Goal: Transaction & Acquisition: Purchase product/service

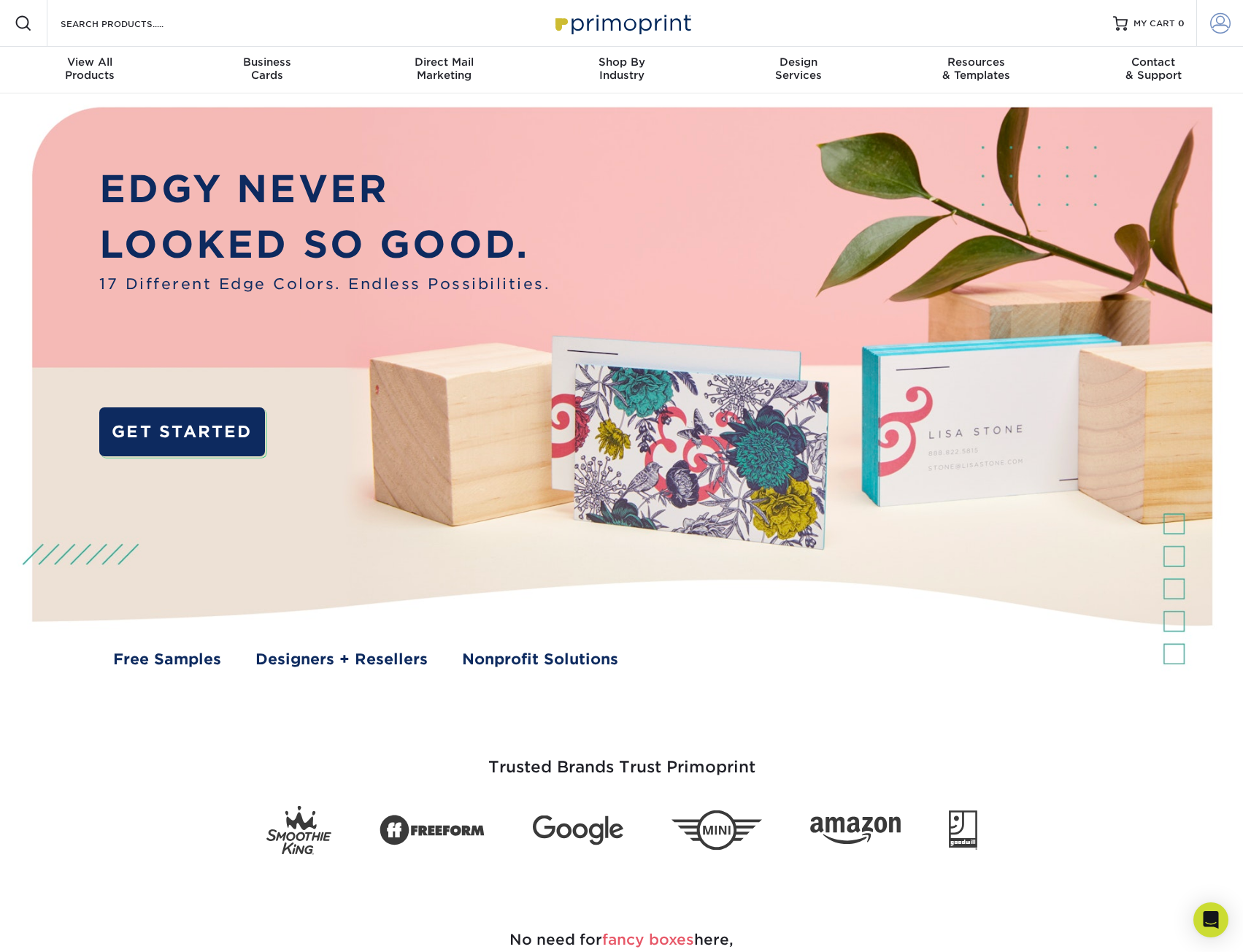
type input "hicarolina1@gmail.com"
click at [1228, 24] on span at bounding box center [1220, 23] width 20 height 20
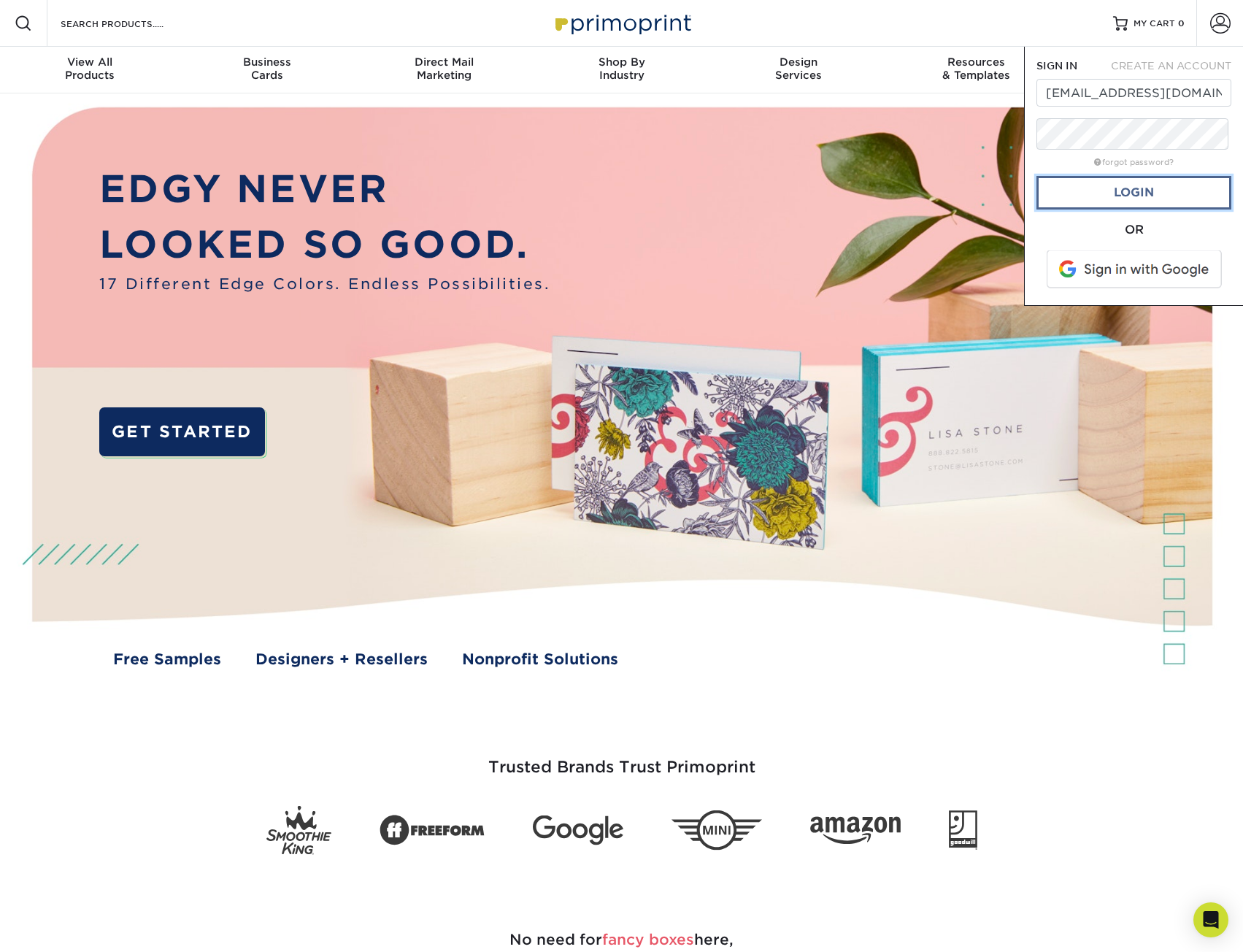
click at [1125, 209] on link "Login" at bounding box center [1133, 192] width 195 height 34
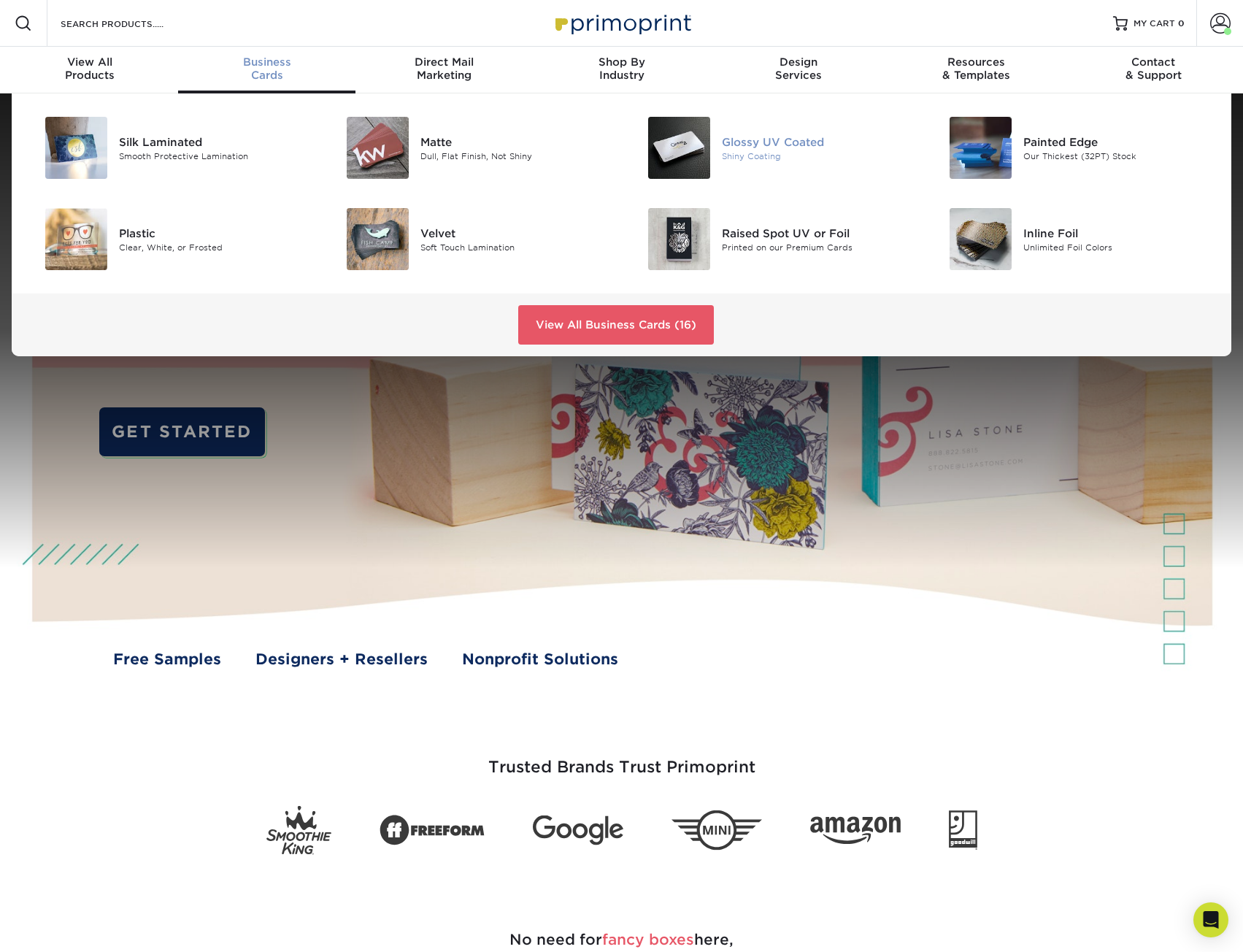
click at [701, 172] on img at bounding box center [679, 148] width 62 height 62
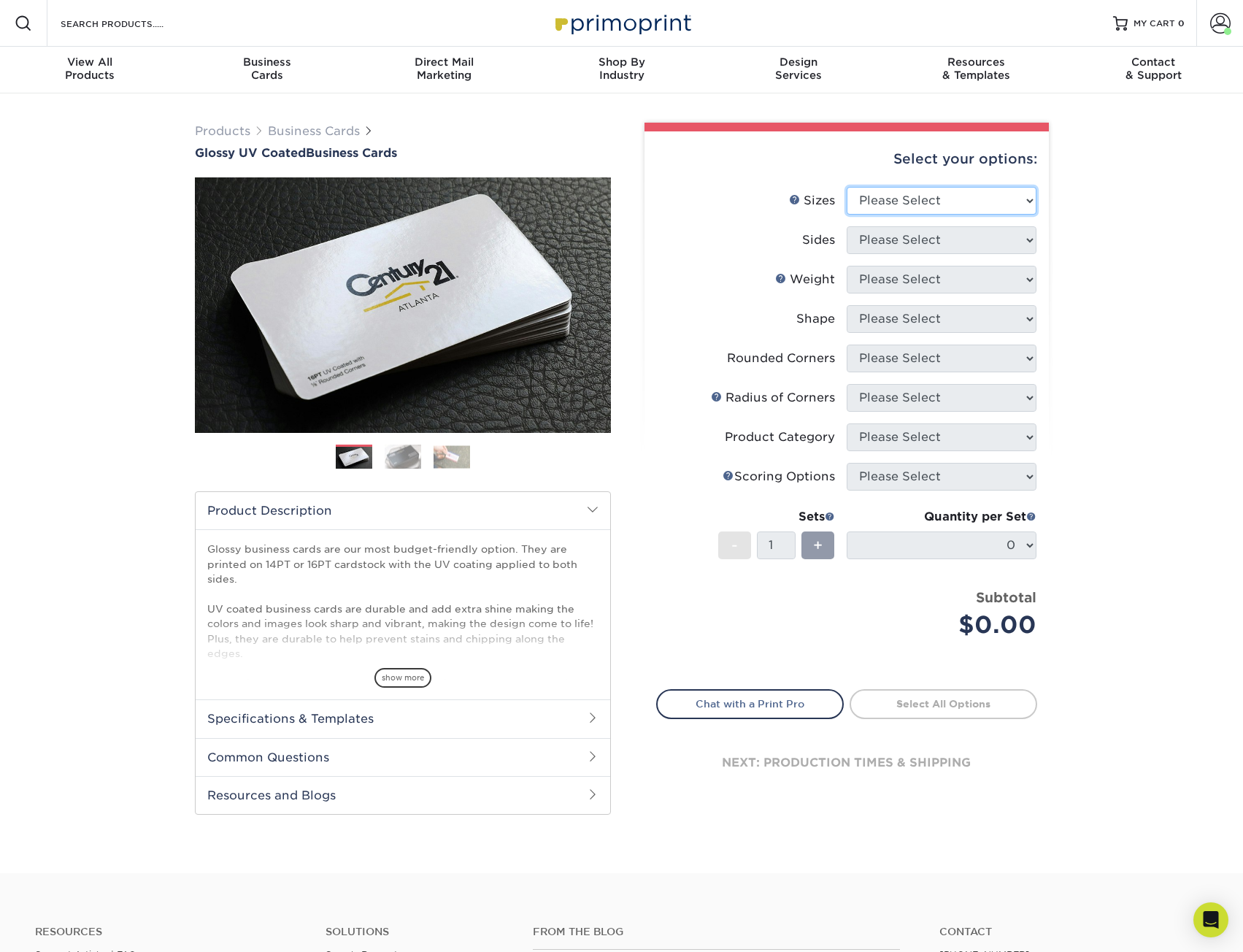
click at [972, 214] on select "Please Select 1.5" x 3.5" - Mini 1.75" x 3.5" - Mini 2" x 2" - Square 2" x 3" -…" at bounding box center [942, 201] width 190 height 28
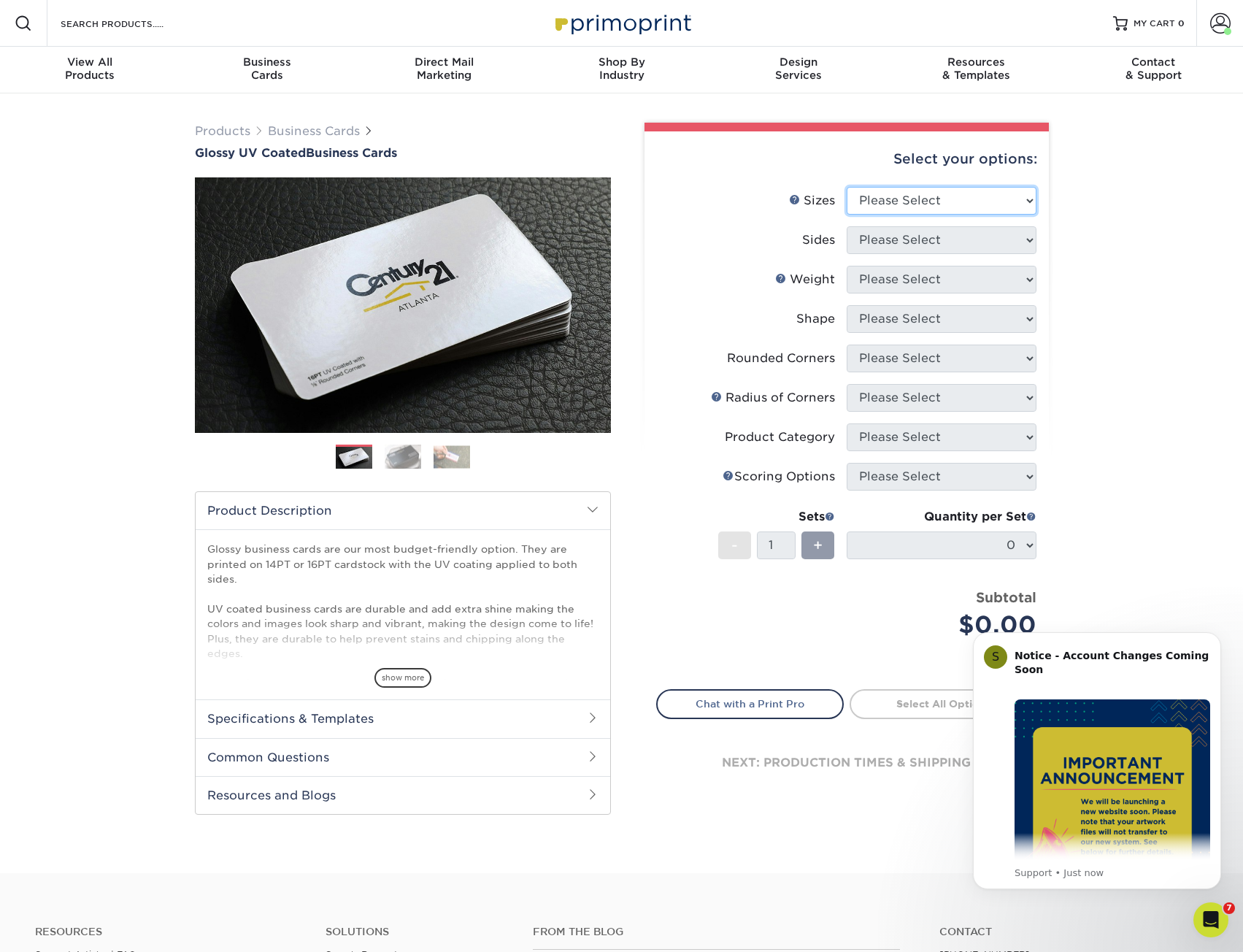
select select "2.00x3.50"
click at [847, 209] on select "Please Select 1.5" x 3.5" - Mini 1.75" x 3.5" - Mini 2" x 2" - Square 2" x 3" -…" at bounding box center [942, 201] width 190 height 28
click at [980, 254] on select "Please Select Print Both Sides Print Front Only" at bounding box center [942, 240] width 190 height 28
select select "13abbda7-1d64-4f25-8bb2-c179b224825d"
click at [847, 254] on select "Please Select Print Both Sides Print Front Only" at bounding box center [942, 240] width 190 height 28
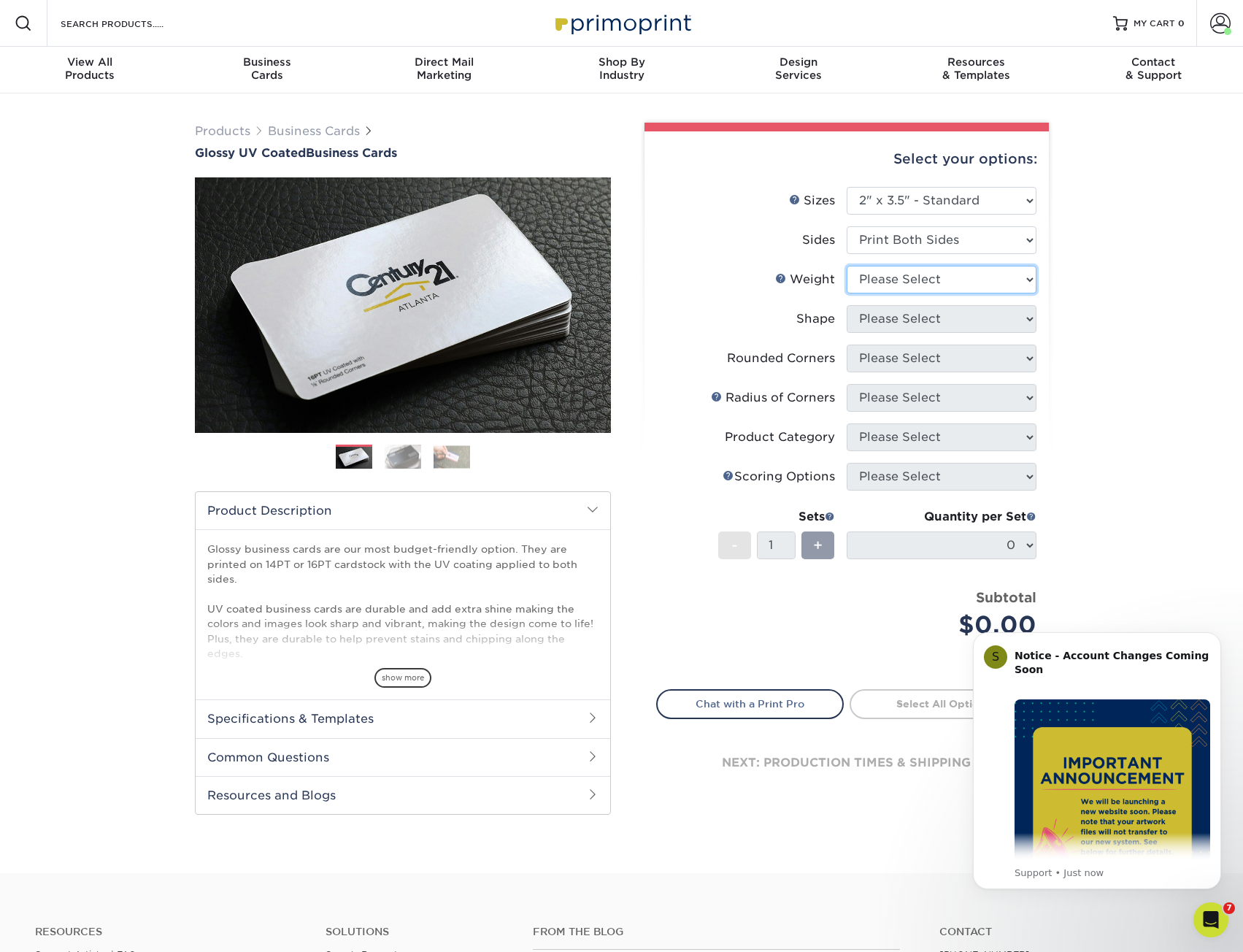
click at [975, 294] on select "Please Select 16PT 14PT" at bounding box center [942, 280] width 190 height 28
click at [847, 294] on select "Please Select 16PT 14PT" at bounding box center [942, 280] width 190 height 28
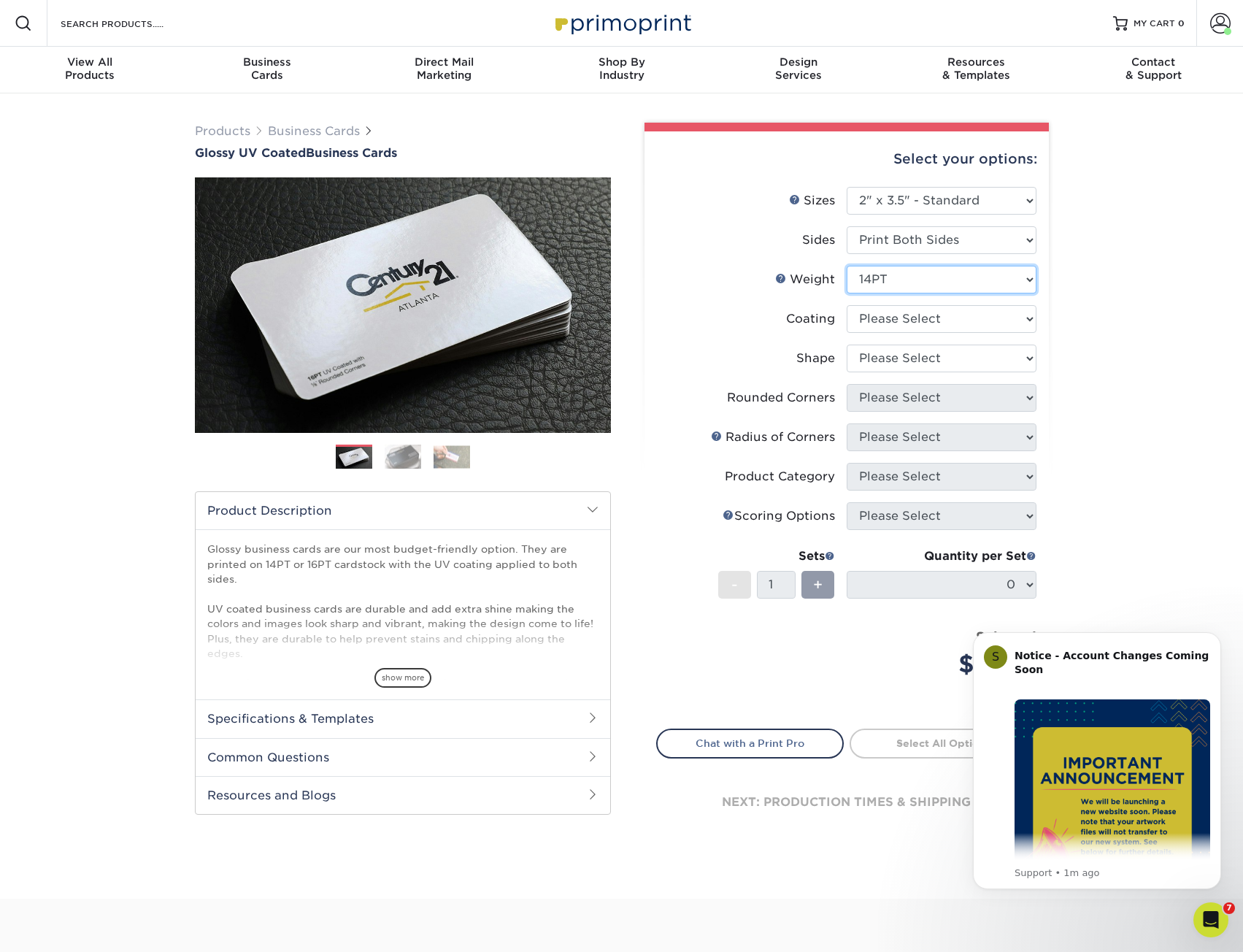
click at [939, 294] on select "Please Select 16PT 14PT" at bounding box center [942, 280] width 190 height 28
select select "16PT"
click at [847, 294] on select "Please Select 16PT 14PT" at bounding box center [942, 280] width 190 height 28
click at [965, 333] on select at bounding box center [942, 319] width 190 height 28
select select "ae367451-b2b8-45df-a344-0f05b6a12993"
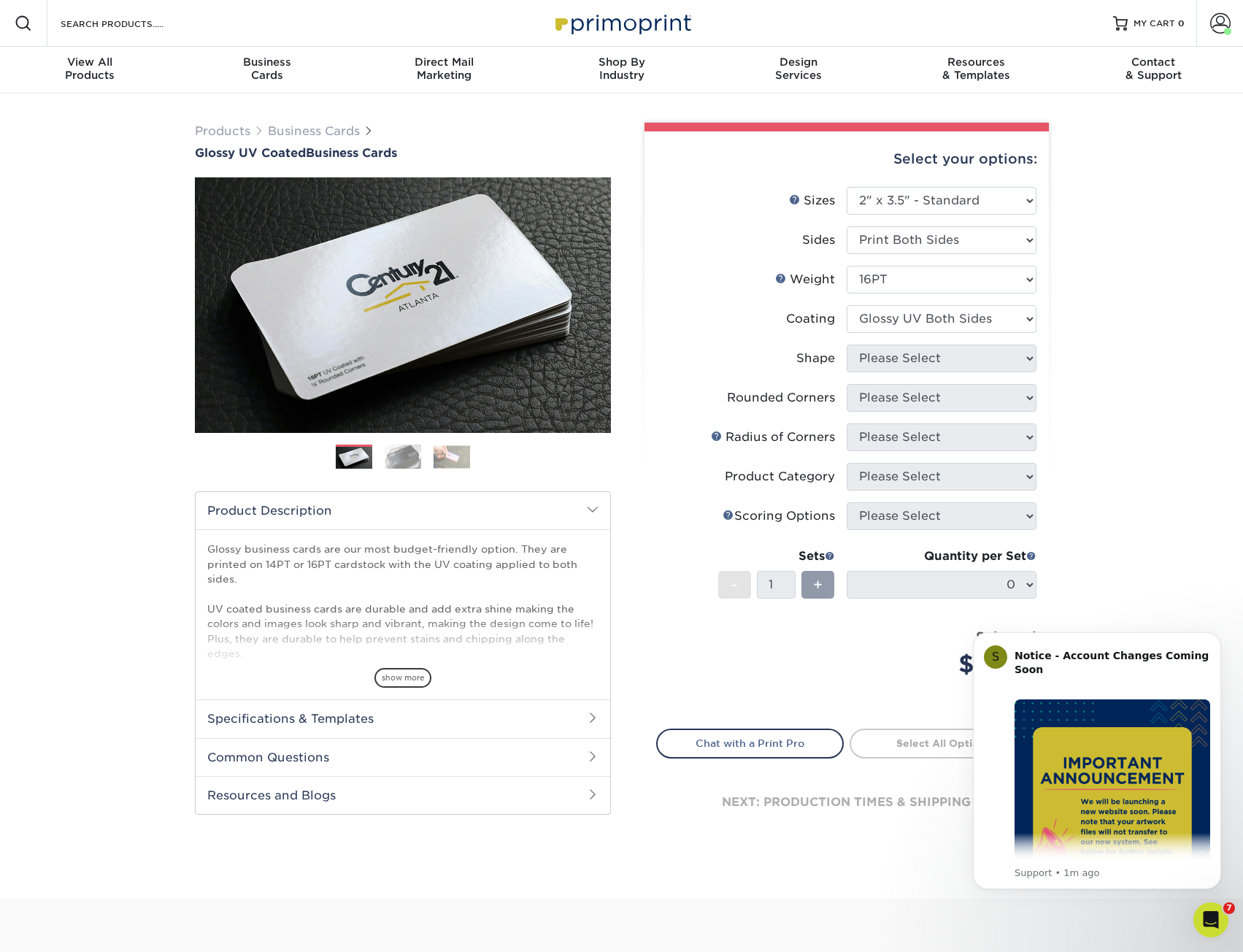
click at [847, 333] on select at bounding box center [942, 319] width 190 height 28
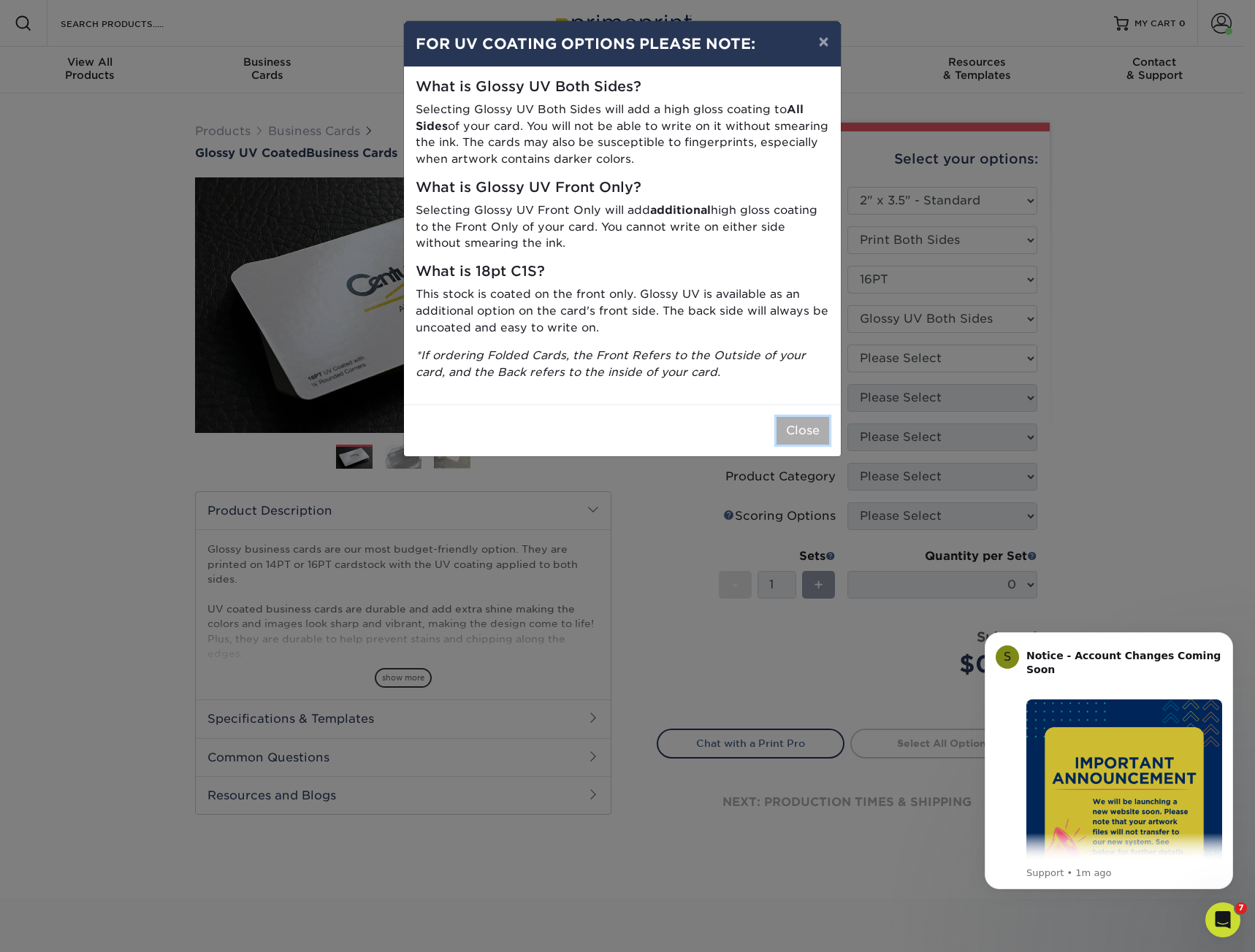
click at [799, 445] on button "Close" at bounding box center [802, 430] width 53 height 28
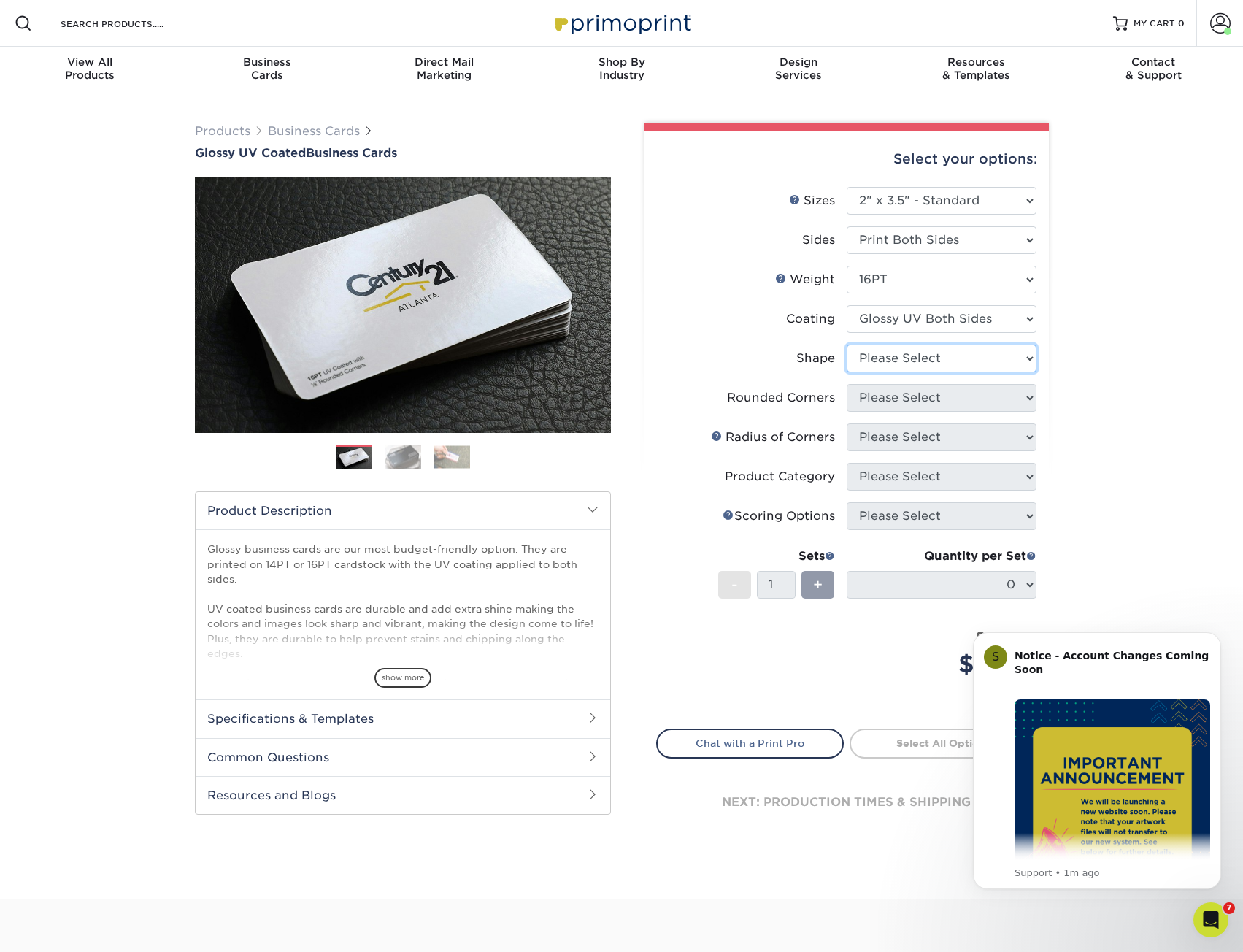
click at [969, 373] on select "Please Select Standard Oval" at bounding box center [942, 358] width 190 height 28
select select "standard"
click at [847, 373] on select "Please Select Standard Oval" at bounding box center [942, 358] width 190 height 28
click at [912, 412] on select "Please Select Yes - Round 2 Corners Yes - Round 4 Corners No" at bounding box center [942, 398] width 190 height 28
select select "0"
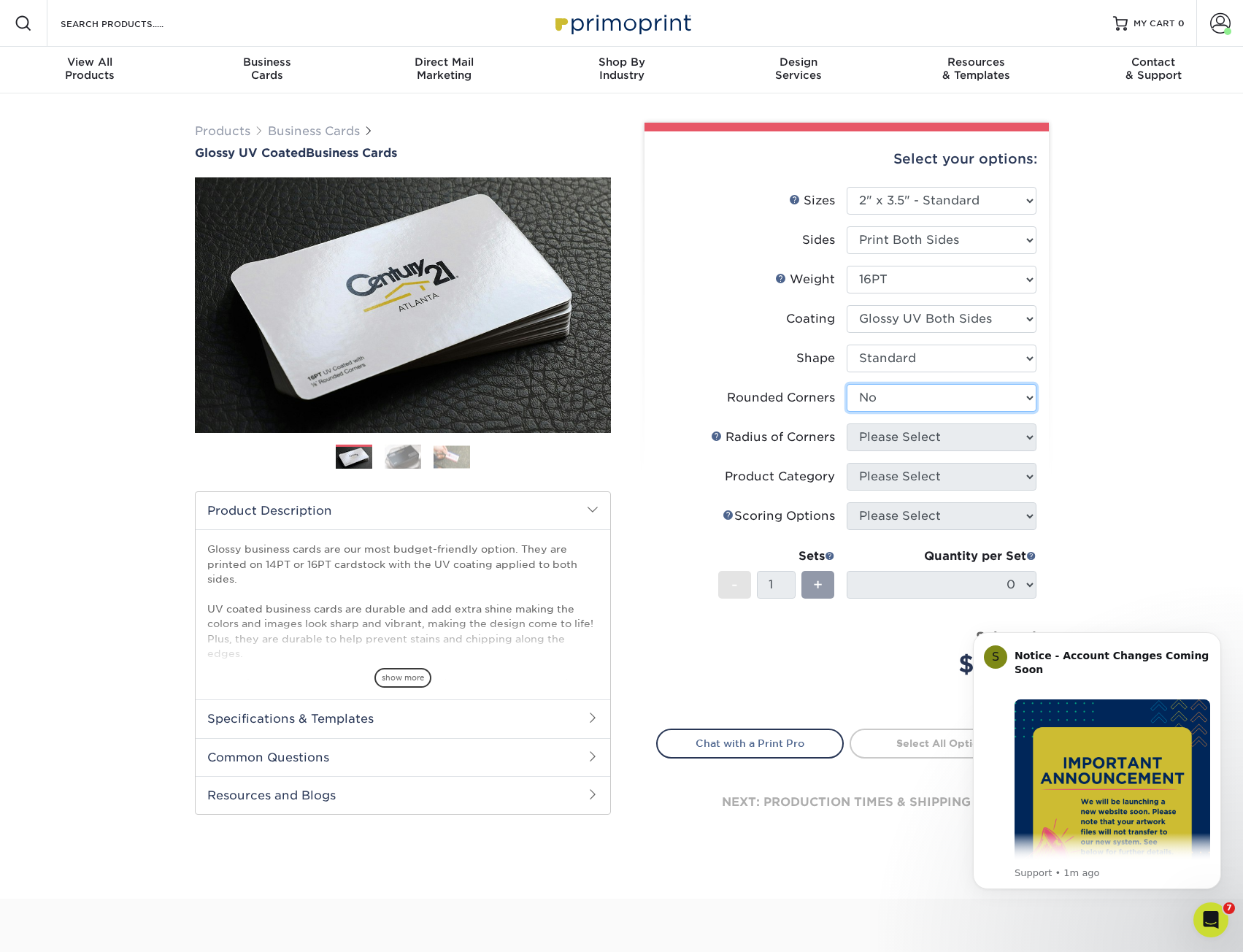
click at [847, 412] on select "Please Select Yes - Round 2 Corners Yes - Round 4 Corners No" at bounding box center [942, 398] width 190 height 28
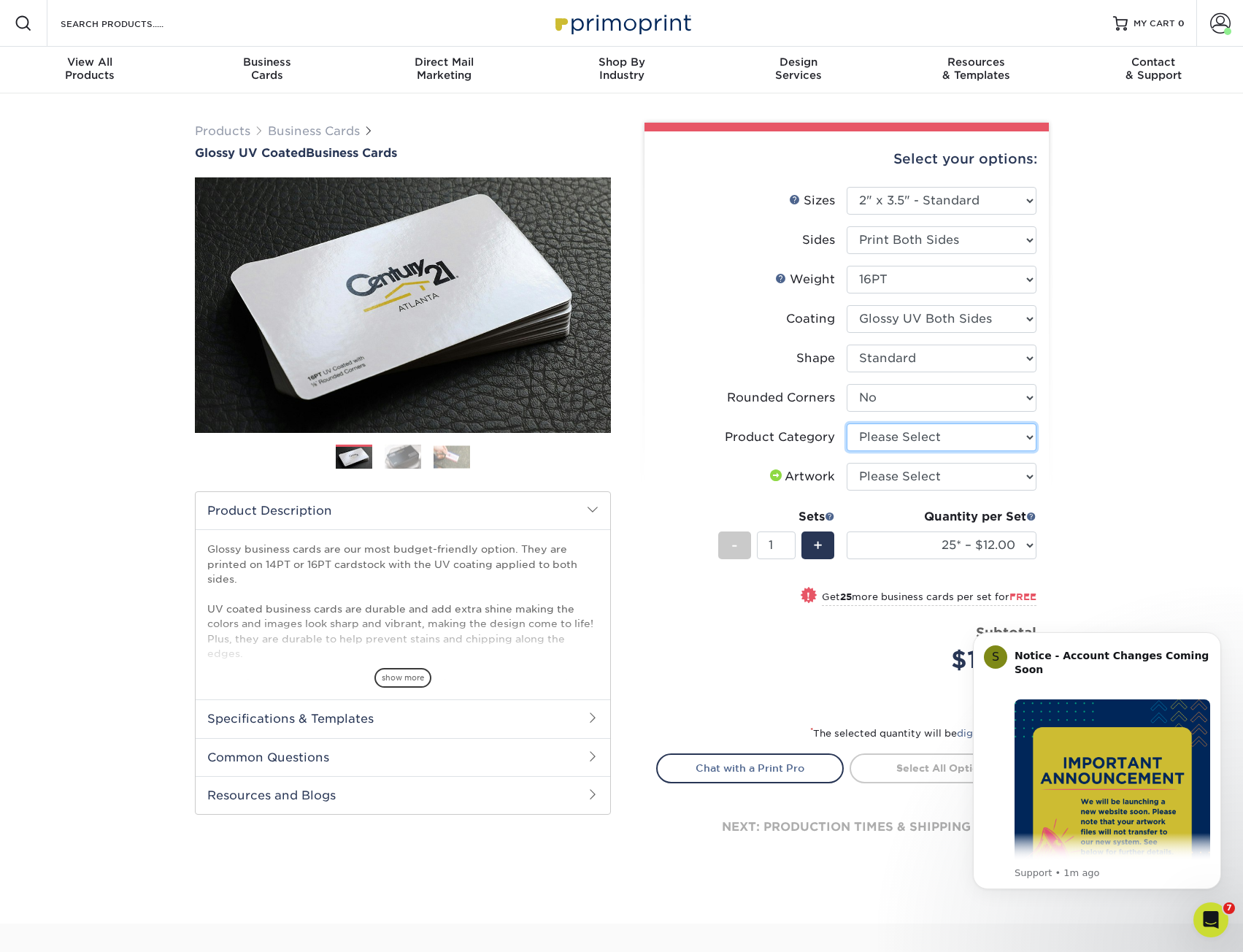
click at [957, 452] on select "Please Select Business Cards" at bounding box center [942, 437] width 190 height 28
select select "3b5148f1-0588-4f88-a218-97bcfdce65c1"
click at [847, 452] on select "Please Select Business Cards" at bounding box center [942, 437] width 190 height 28
click at [945, 491] on select "Please Select I will upload files I need a design - $100" at bounding box center [942, 476] width 190 height 28
select select "upload"
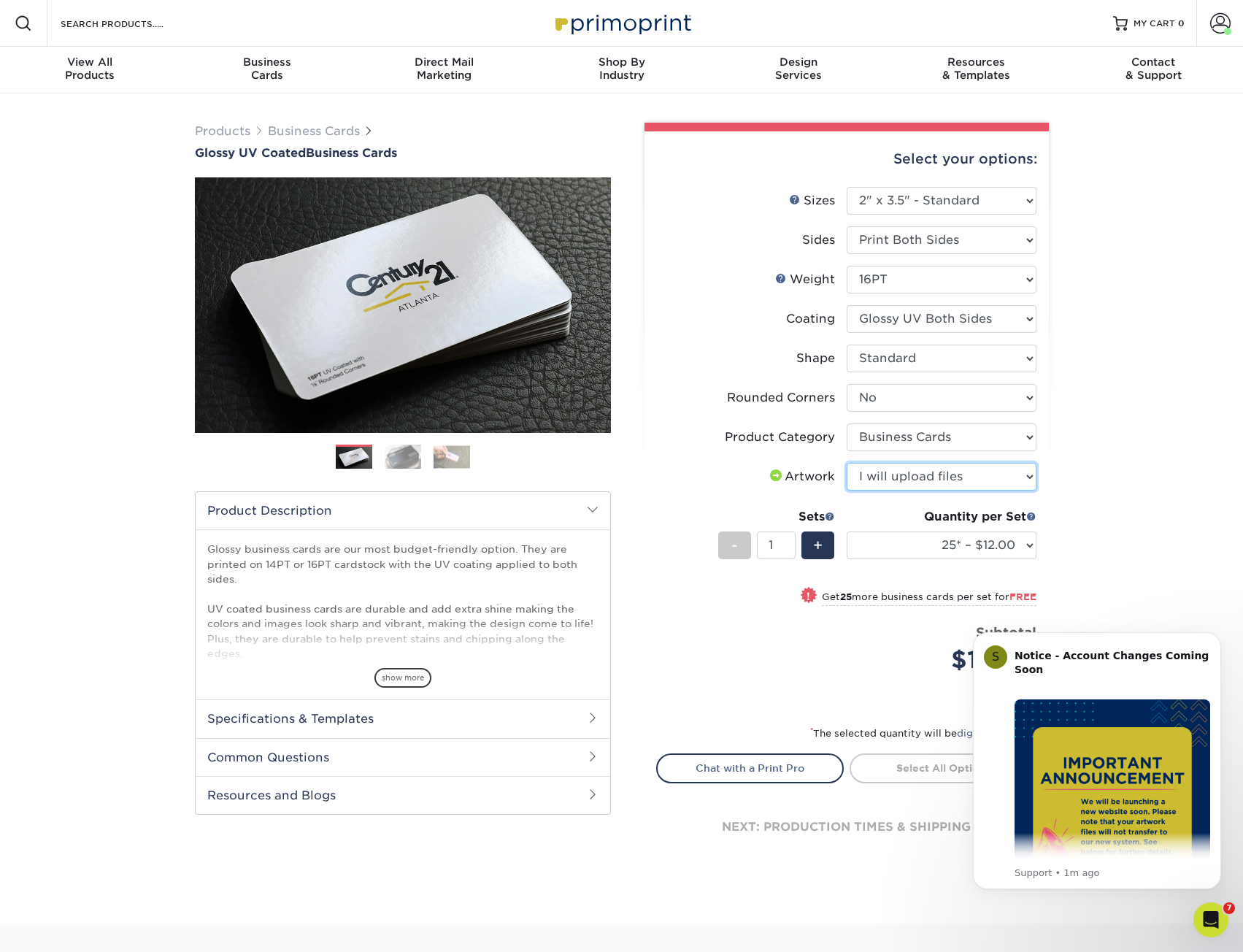
click at [847, 491] on select "Please Select I will upload files I need a design - $100" at bounding box center [942, 476] width 190 height 28
click at [1015, 559] on select "25* – $12.00 50* – $12.00 100* – $12.00 250* – $21.00 500 – $42.00 1000 – $53.0…" at bounding box center [942, 545] width 190 height 28
select select "250* – $21.00"
click at [847, 559] on select "25* – $12.00 50* – $12.00 100* – $12.00 250* – $21.00 500 – $42.00 1000 – $53.0…" at bounding box center [942, 545] width 190 height 28
click at [1211, 637] on button "Dismiss notification" at bounding box center [1217, 637] width 19 height 19
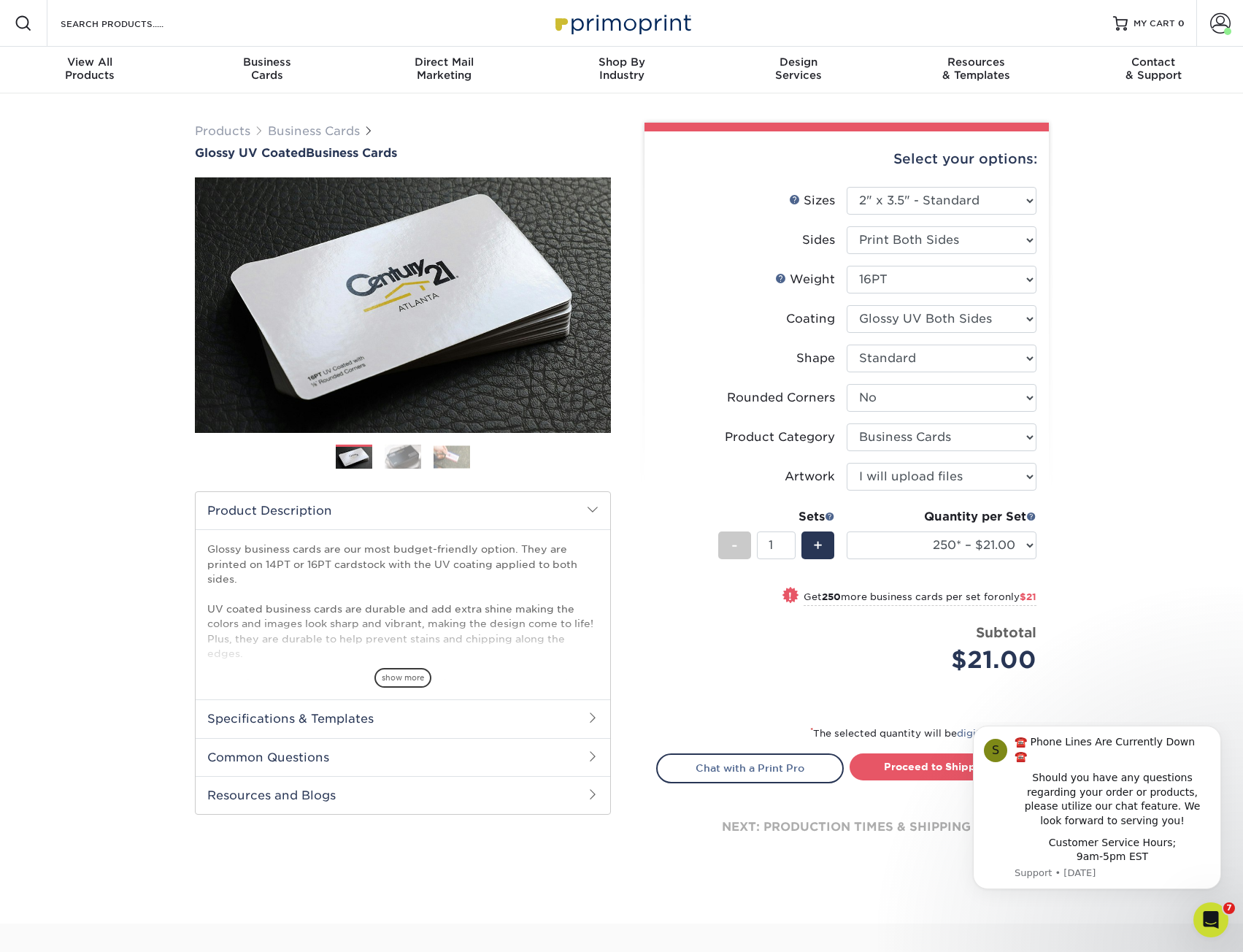
scroll to position [195, 0]
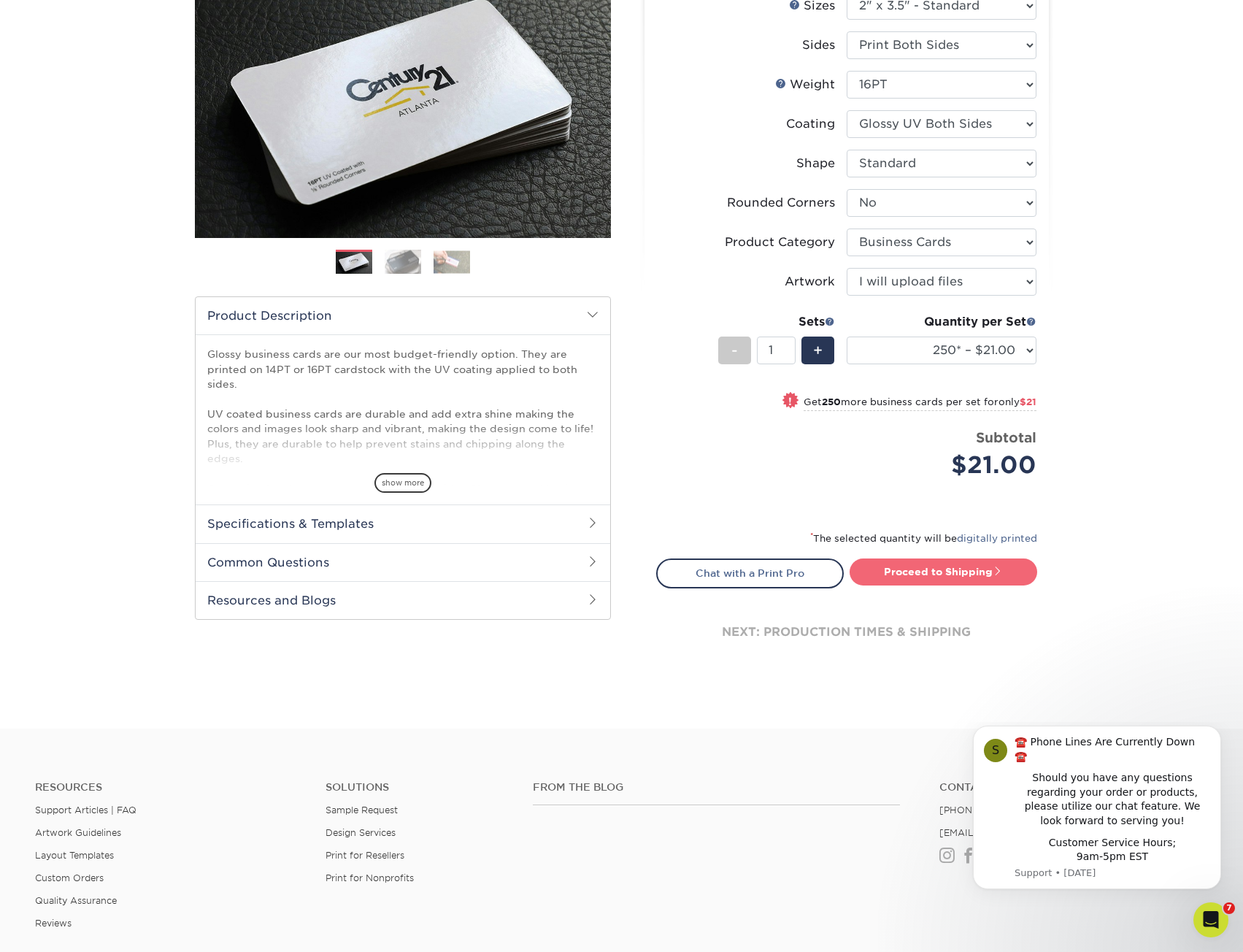
click at [933, 585] on link "Proceed to Shipping" at bounding box center [943, 571] width 187 height 26
type input "Set 1"
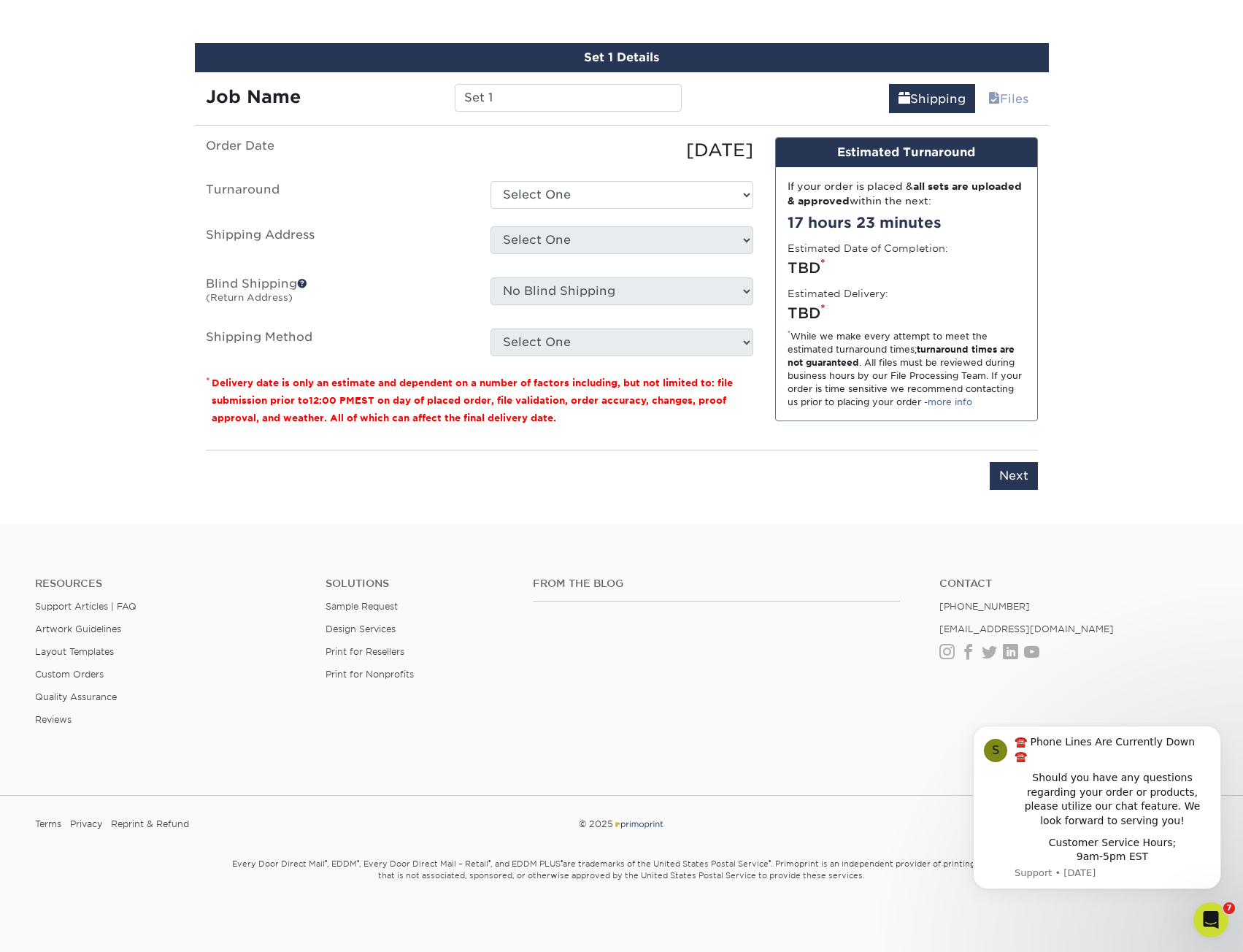
scroll to position [902, 0]
click at [600, 199] on select "Select One 2-4 Business Days 2 Day Next Business Day" at bounding box center [622, 194] width 263 height 28
select select "6166188b-2f9f-4f00-9b95-4d4d27bd6181"
click at [491, 181] on select "Select One 2-4 Business Days 2 Day Next Business Day" at bounding box center [622, 194] width 263 height 28
click at [556, 244] on select "Select One Ayanna HIC Business Cards Camille Nunez Chip Chris Gearhart Ethan Ga…" at bounding box center [622, 240] width 263 height 28
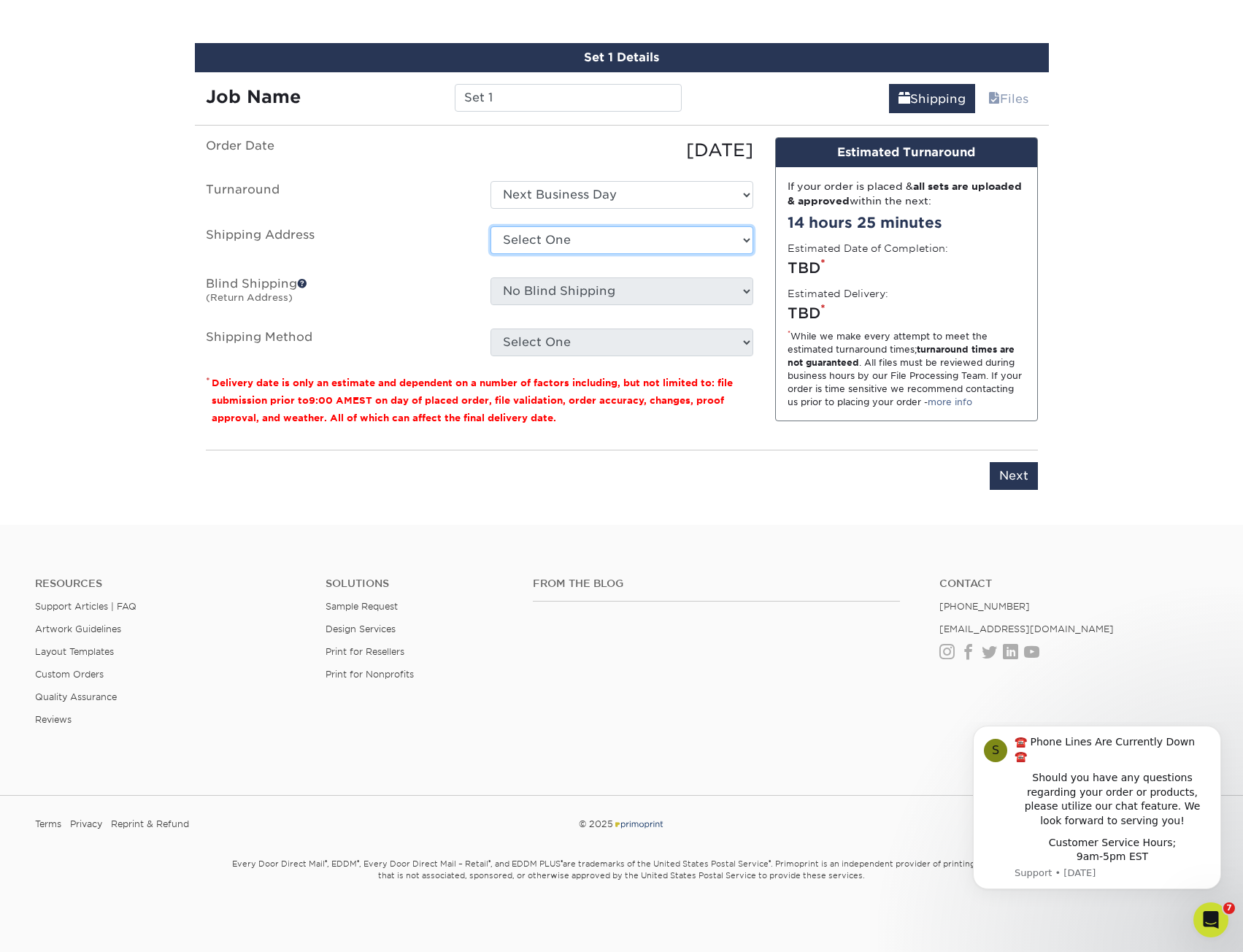
select select "197268"
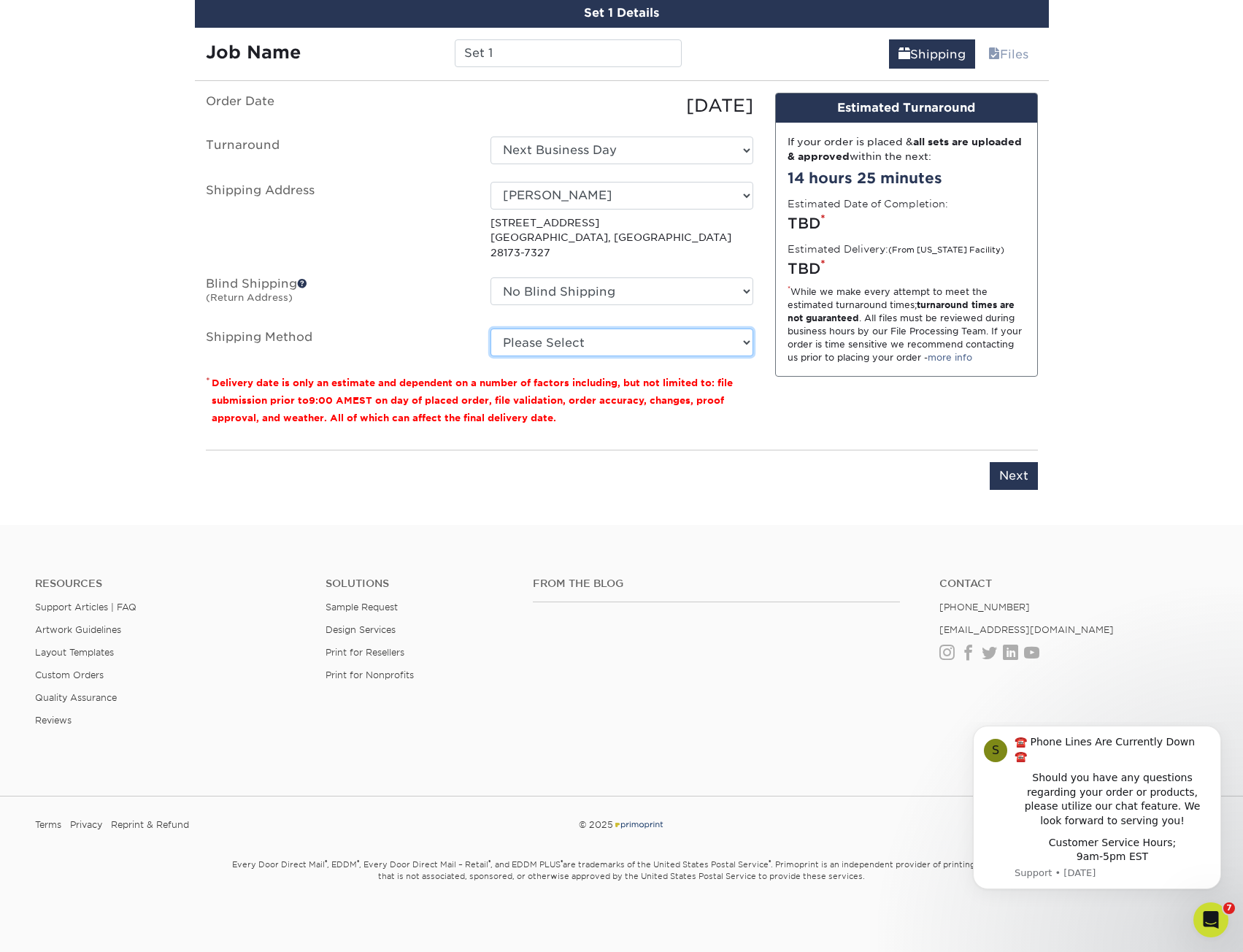
click at [722, 356] on select "Please Select Ground Shipping (+$7.84) 3 Day Shipping Service (+$20.04) 2 Day A…" at bounding box center [622, 342] width 263 height 28
select select "13"
click at [491, 356] on select "Please Select Ground Shipping (+$7.84) 3 Day Shipping Service (+$20.04) 2 Day A…" at bounding box center [622, 342] width 263 height 28
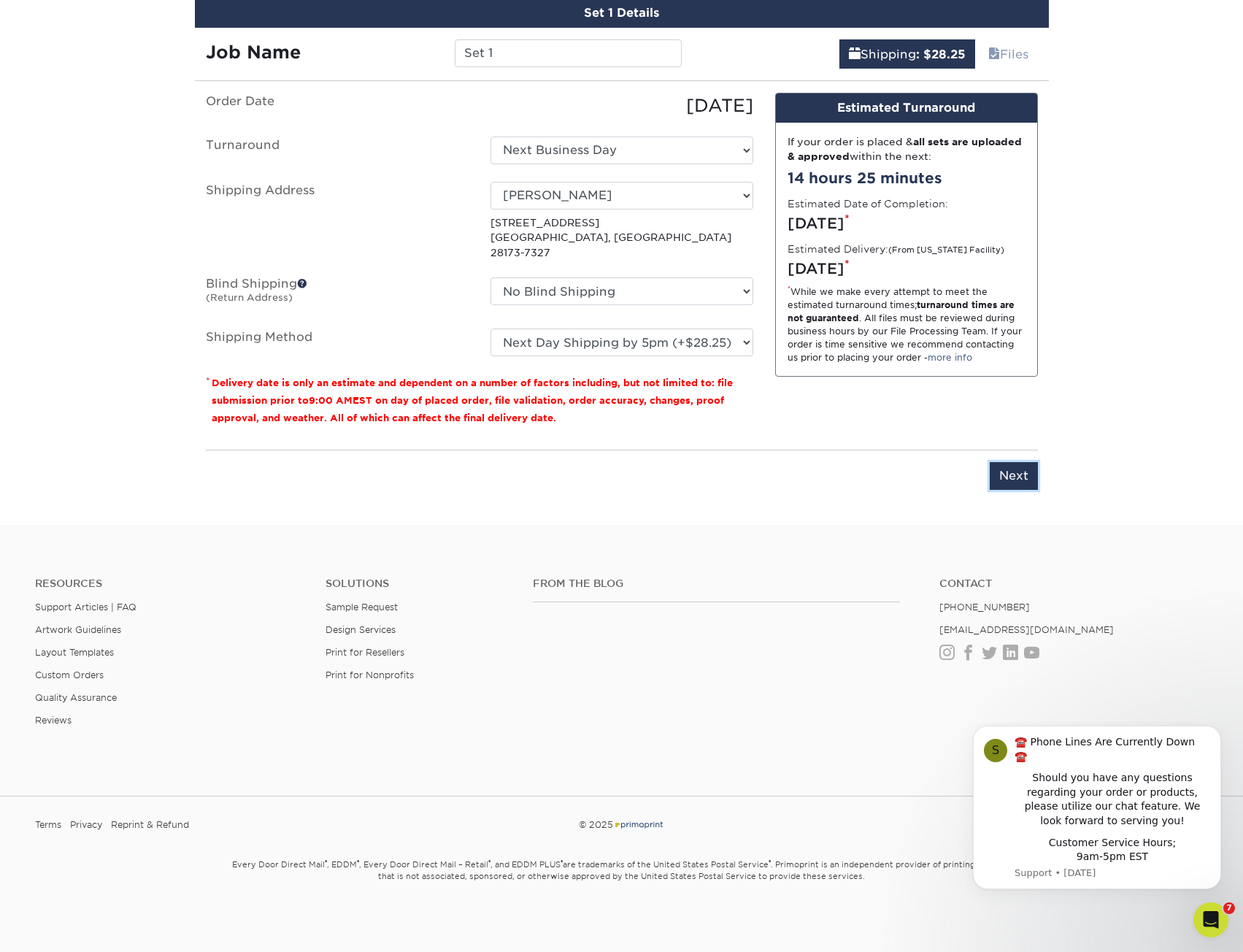
drag, startPoint x: 1010, startPoint y: 547, endPoint x: 518, endPoint y: 102, distance: 663.4
click at [522, 112] on div "Set 1 Details Job Name Set 1 Shipping : $28.25 Files You've choosen mailing ser…" at bounding box center [622, 253] width 854 height 509
drag, startPoint x: 475, startPoint y: 84, endPoint x: 446, endPoint y: 84, distance: 29.0
click at [446, 67] on div "Set 1" at bounding box center [568, 53] width 249 height 28
type input "Preston CIC"
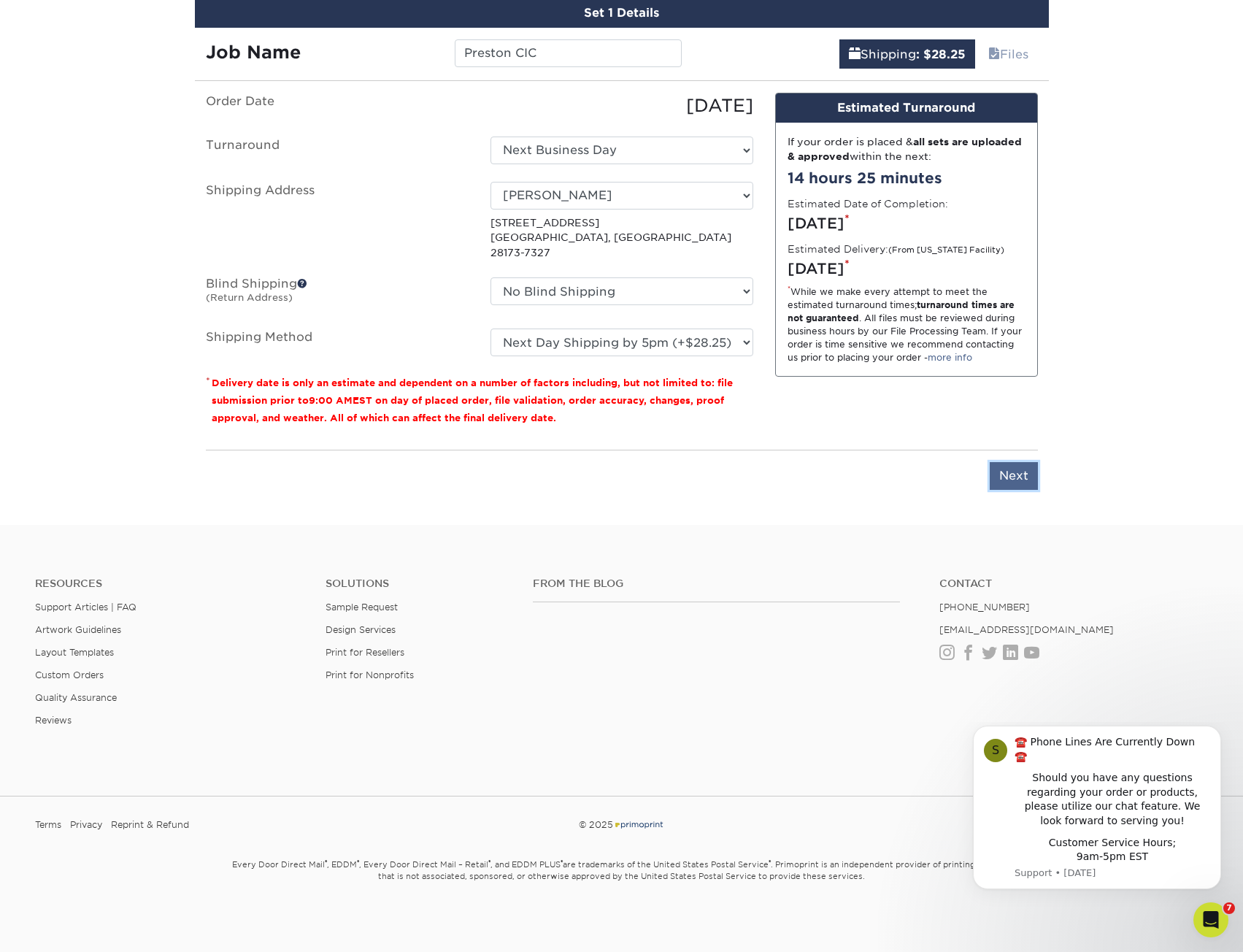
click at [993, 490] on input "Next" at bounding box center [1014, 476] width 48 height 28
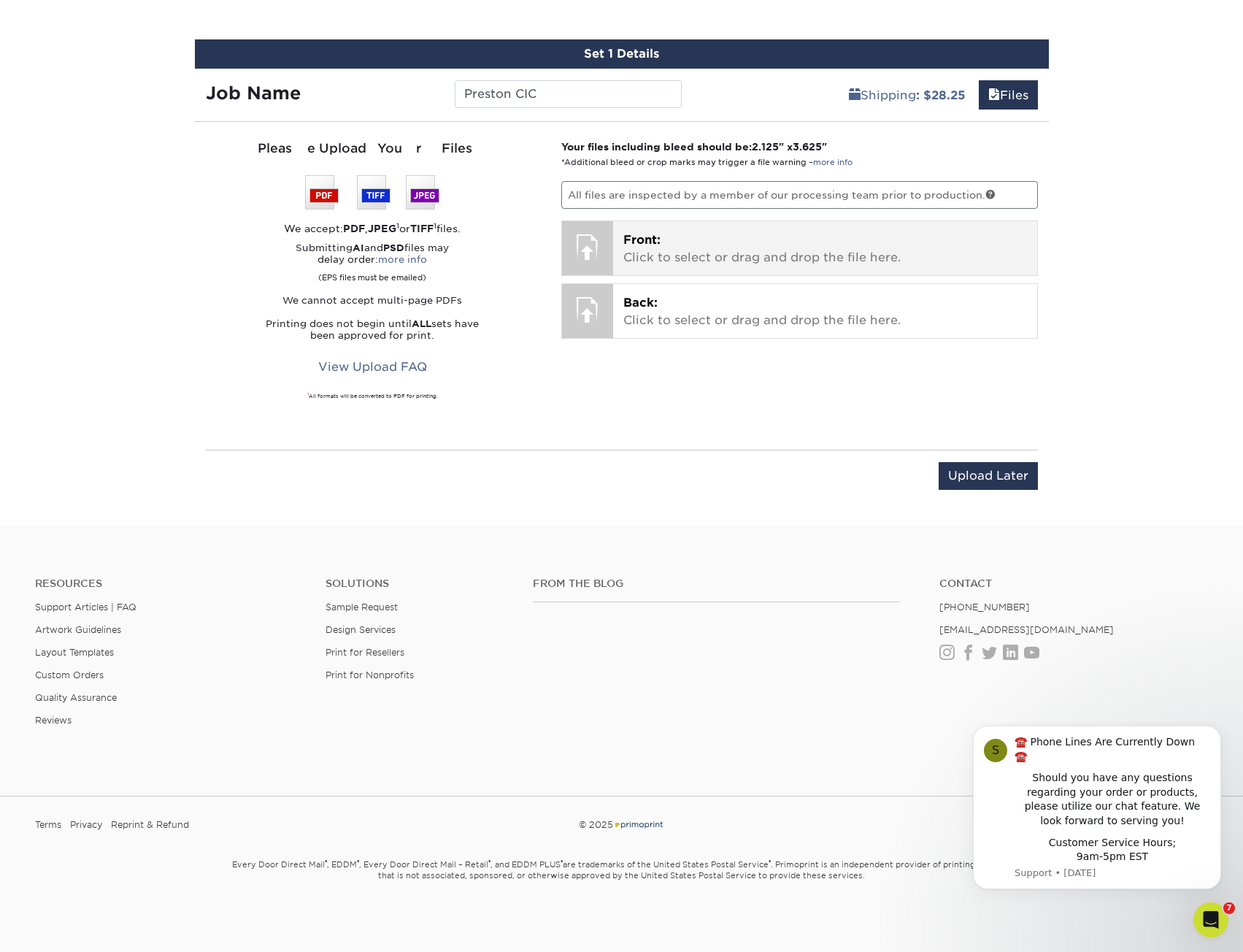
click at [681, 260] on p "Front: Click to select or drag and drop the file here." at bounding box center [825, 249] width 403 height 35
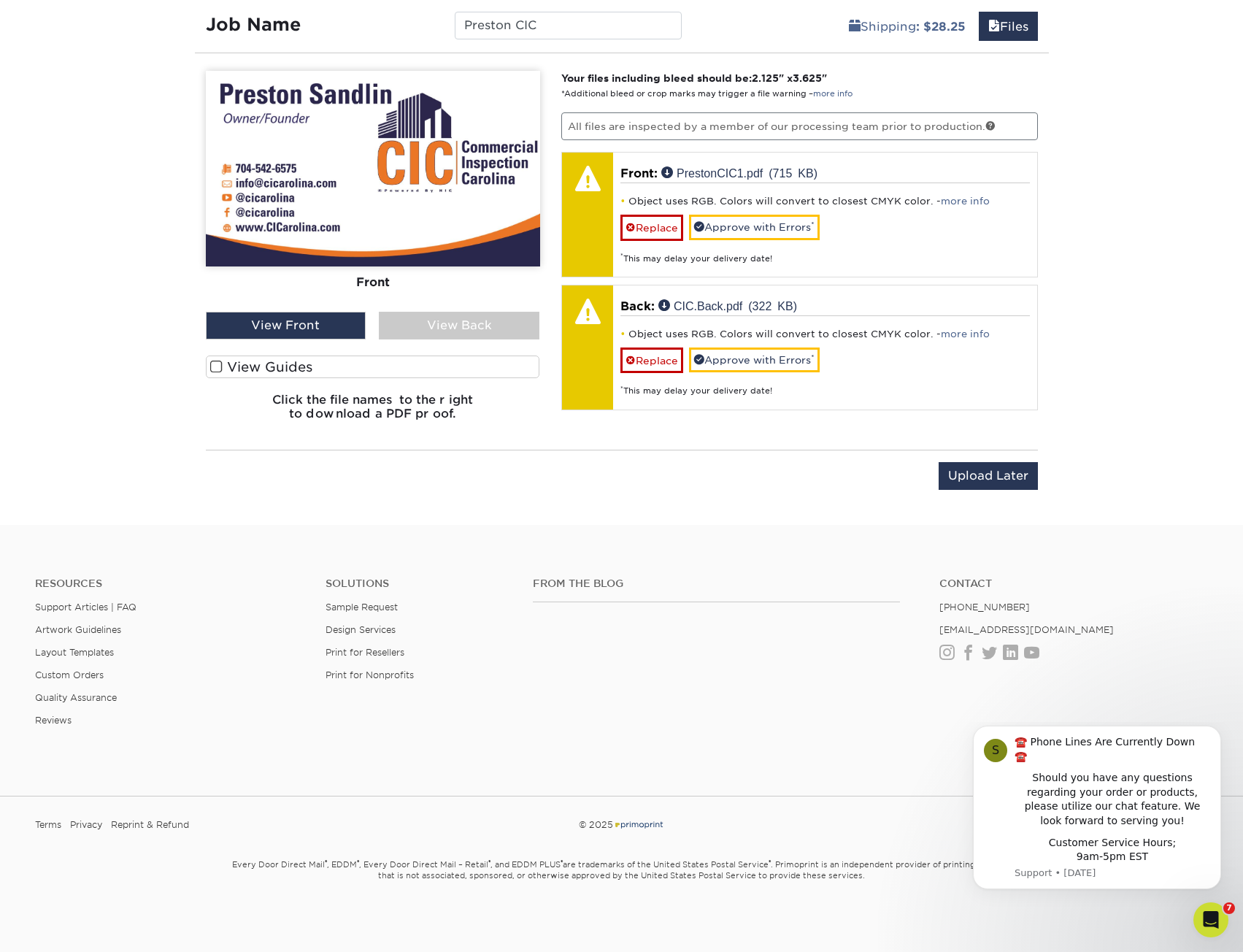
click at [221, 374] on span at bounding box center [216, 367] width 12 height 13
click at [0, 0] on input "View Guides" at bounding box center [0, 0] width 0 height 0
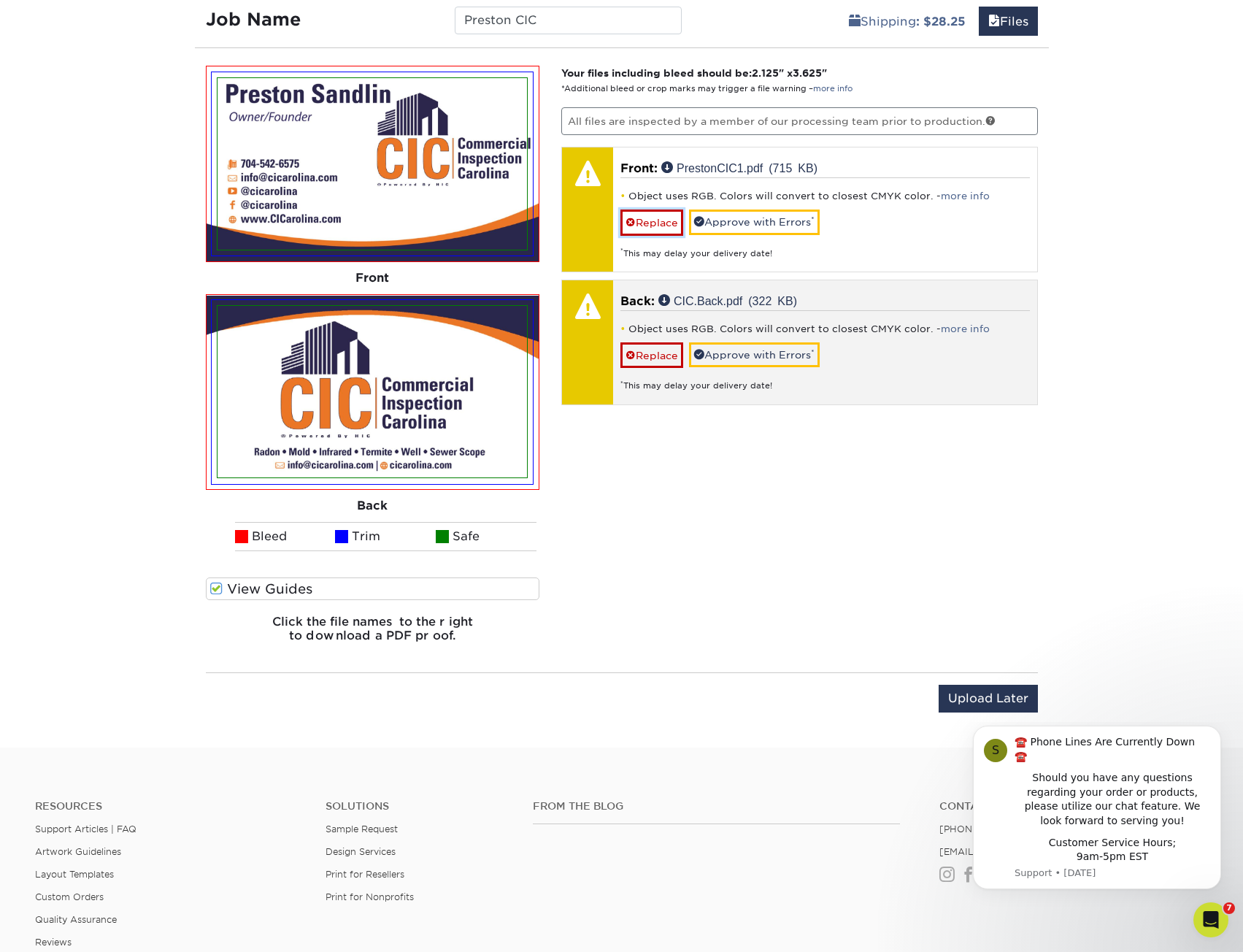
click at [668, 235] on link "Replace" at bounding box center [651, 222] width 62 height 26
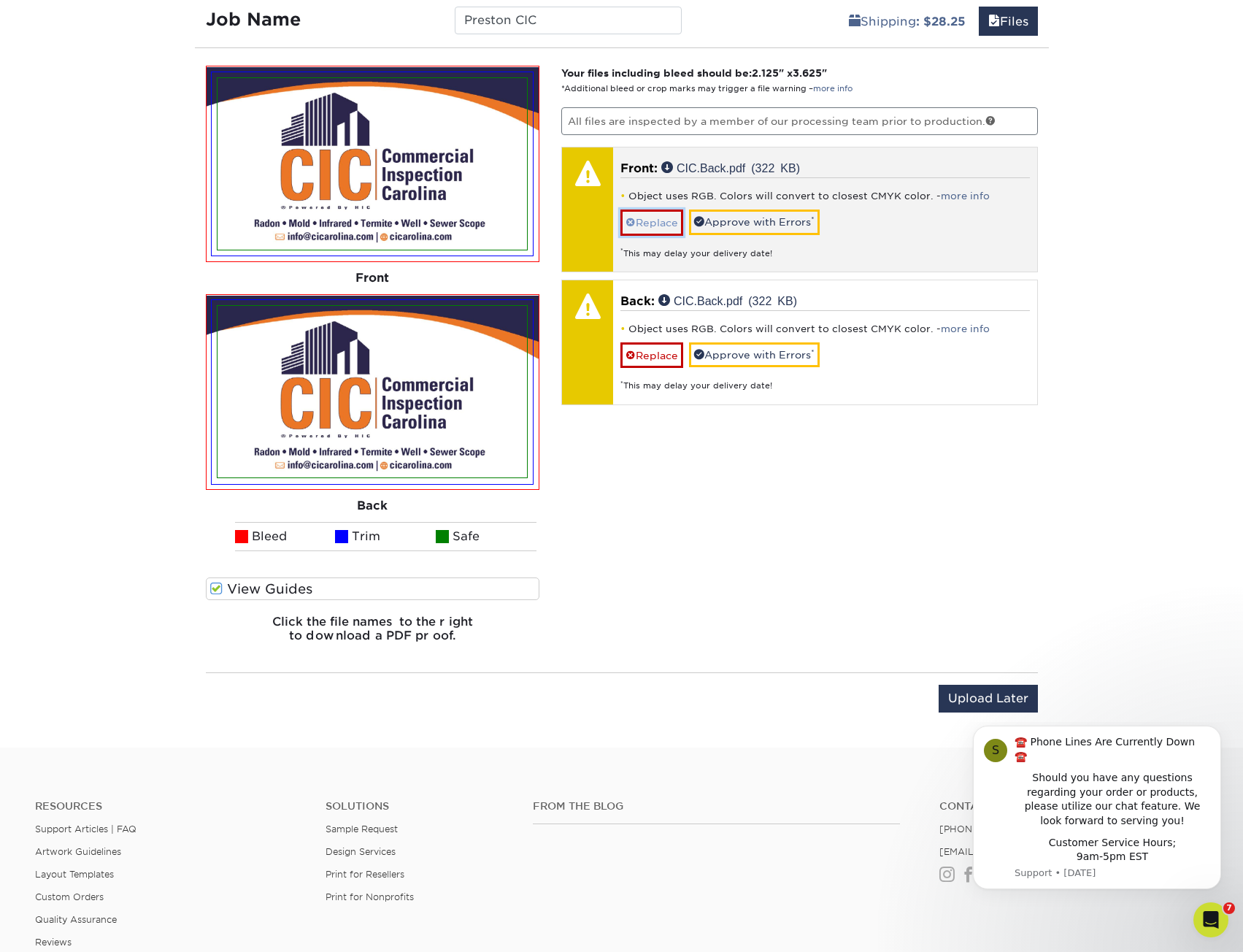
click at [670, 235] on link "Replace" at bounding box center [651, 222] width 62 height 26
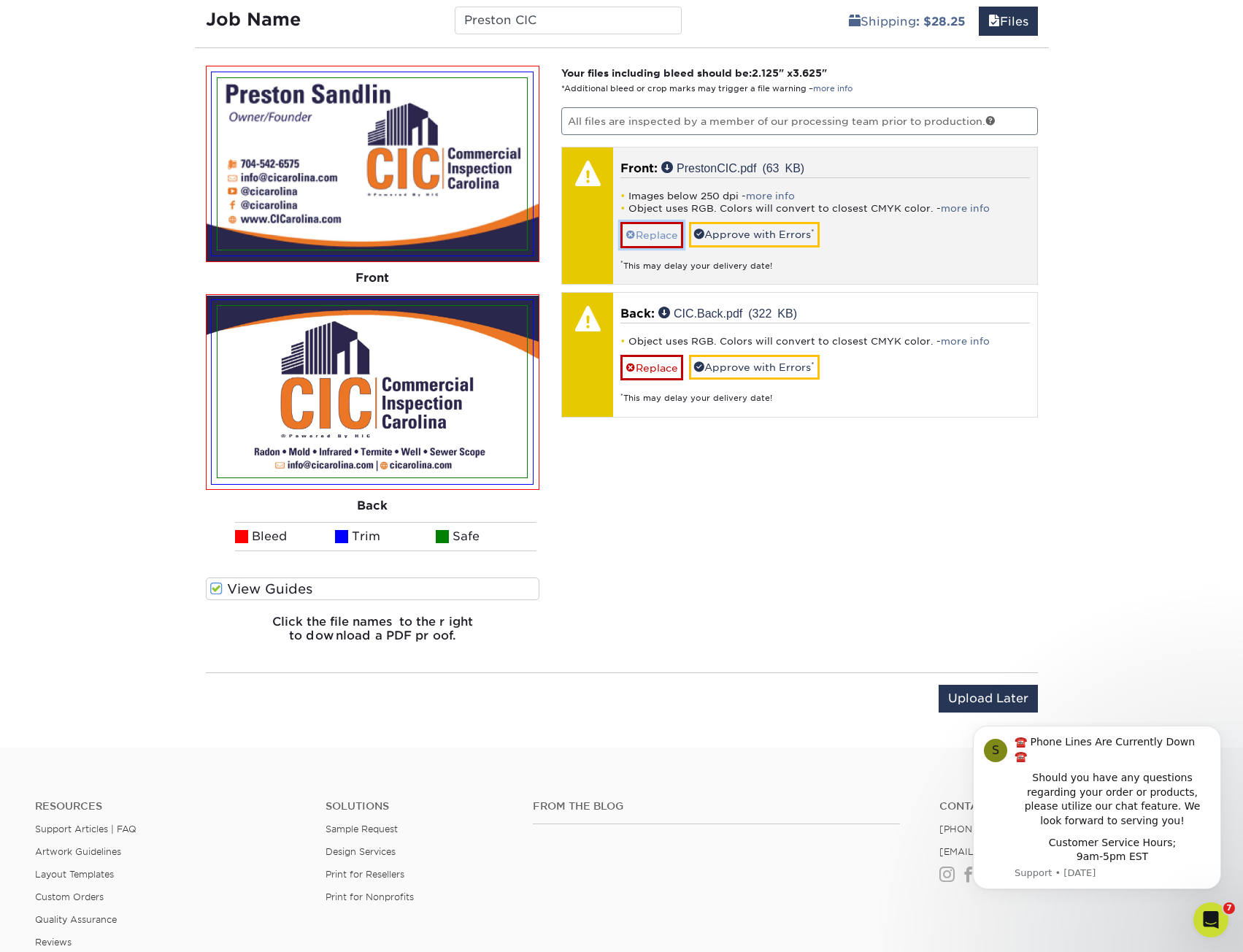
click at [646, 248] on link "Replace" at bounding box center [651, 234] width 62 height 26
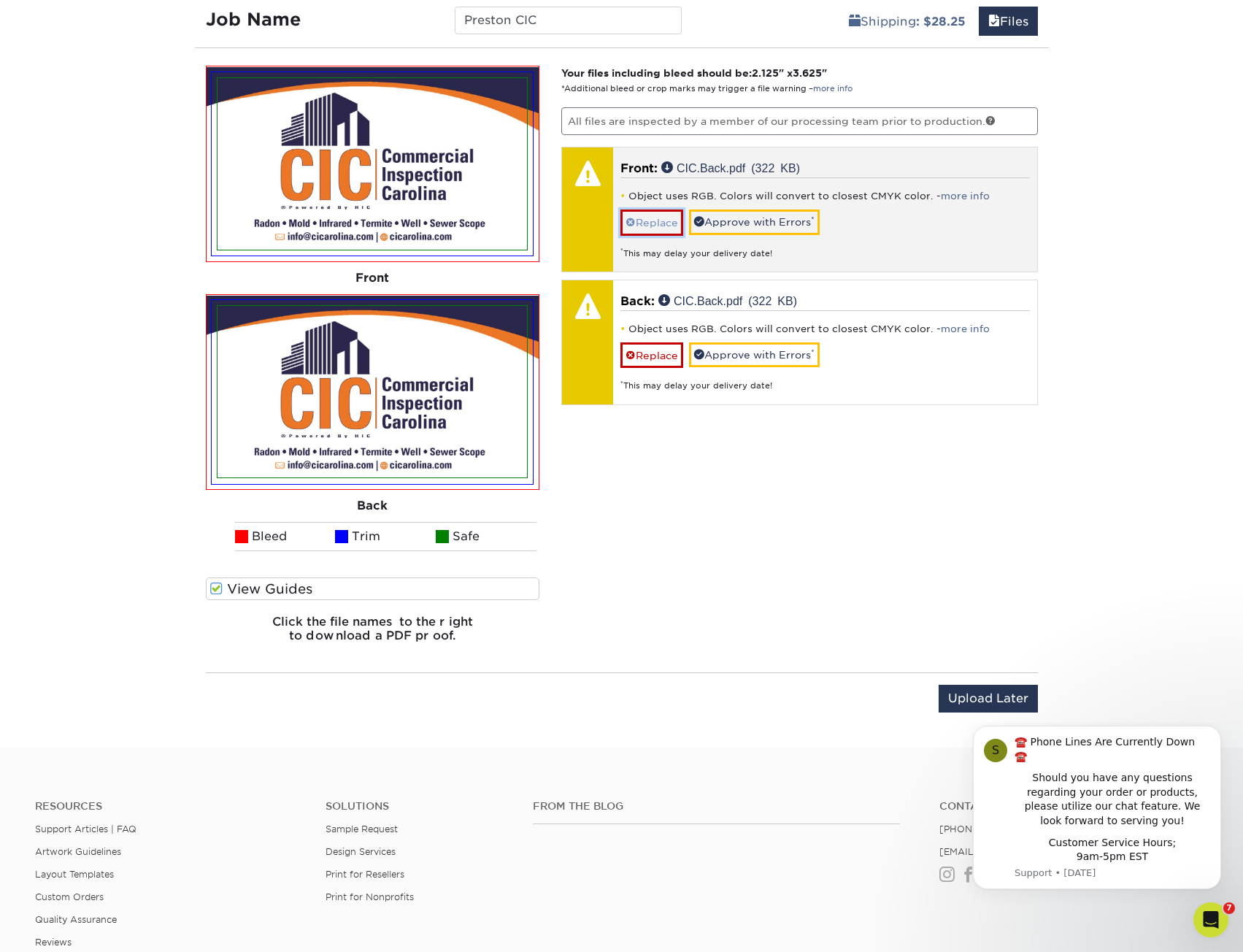
drag, startPoint x: 650, startPoint y: 327, endPoint x: 549, endPoint y: 318, distance: 101.4
click at [650, 235] on link "Replace" at bounding box center [651, 222] width 62 height 26
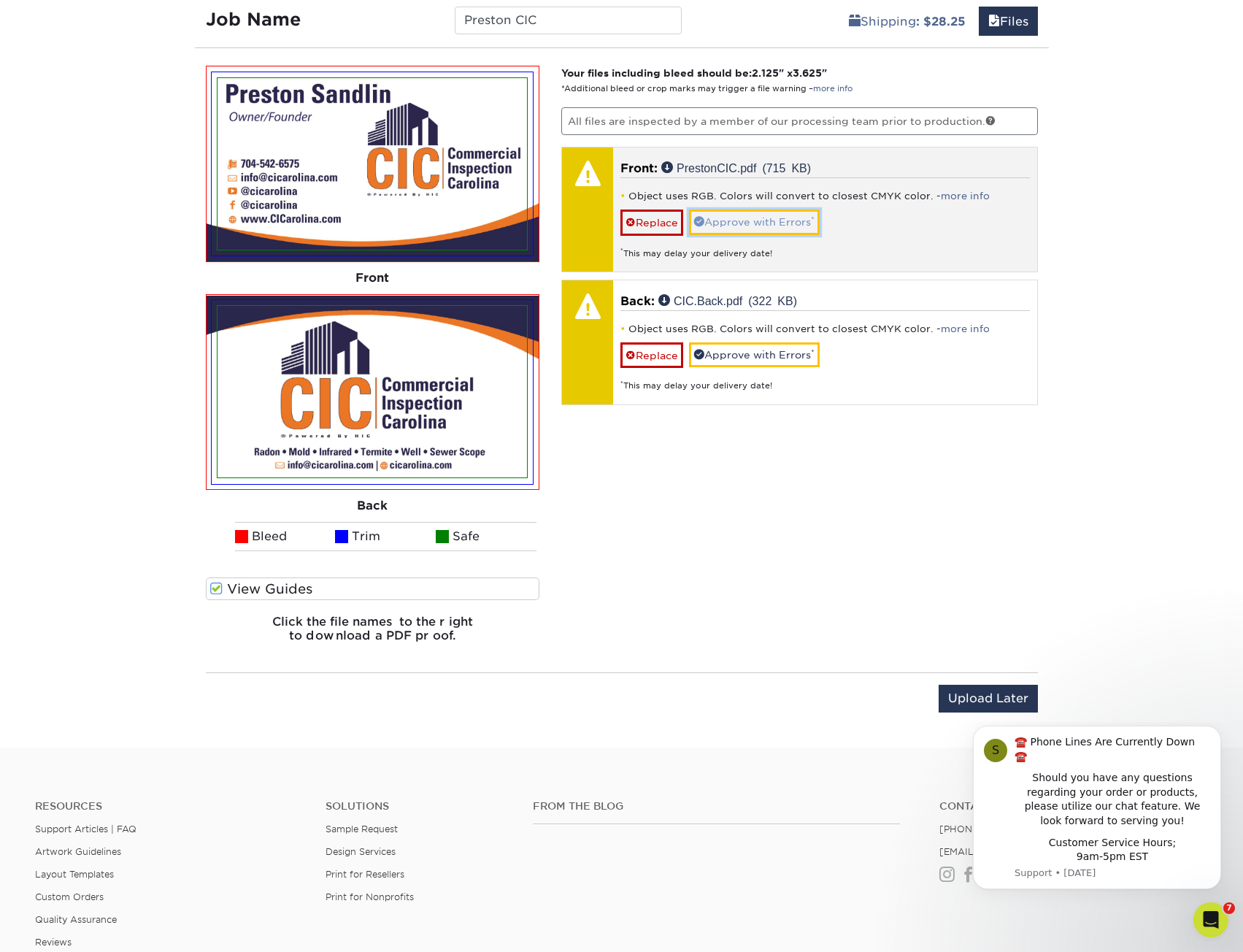
click at [816, 234] on link "Approve with Errors *" at bounding box center [754, 222] width 131 height 25
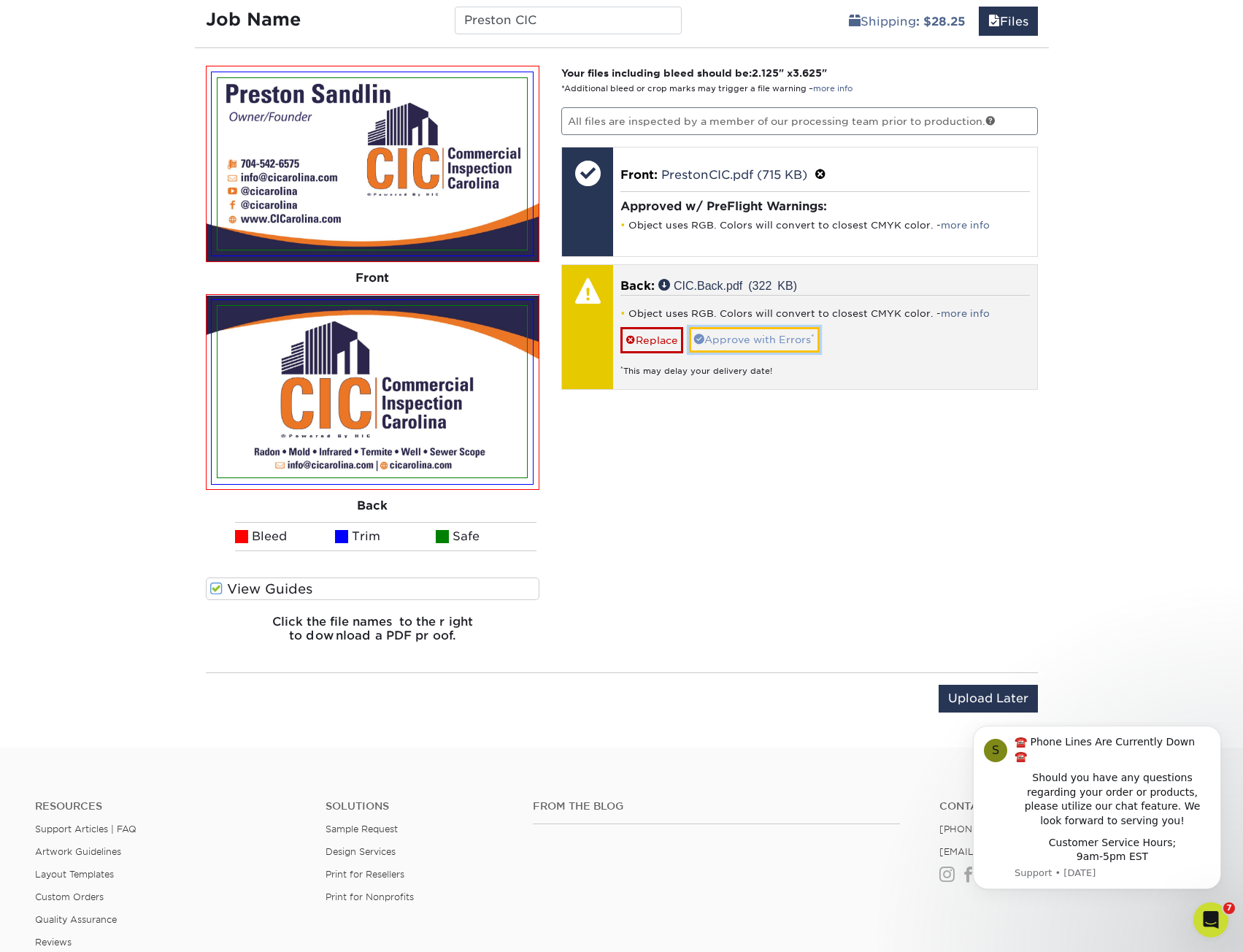
click at [820, 352] on link "Approve with Errors *" at bounding box center [754, 339] width 131 height 25
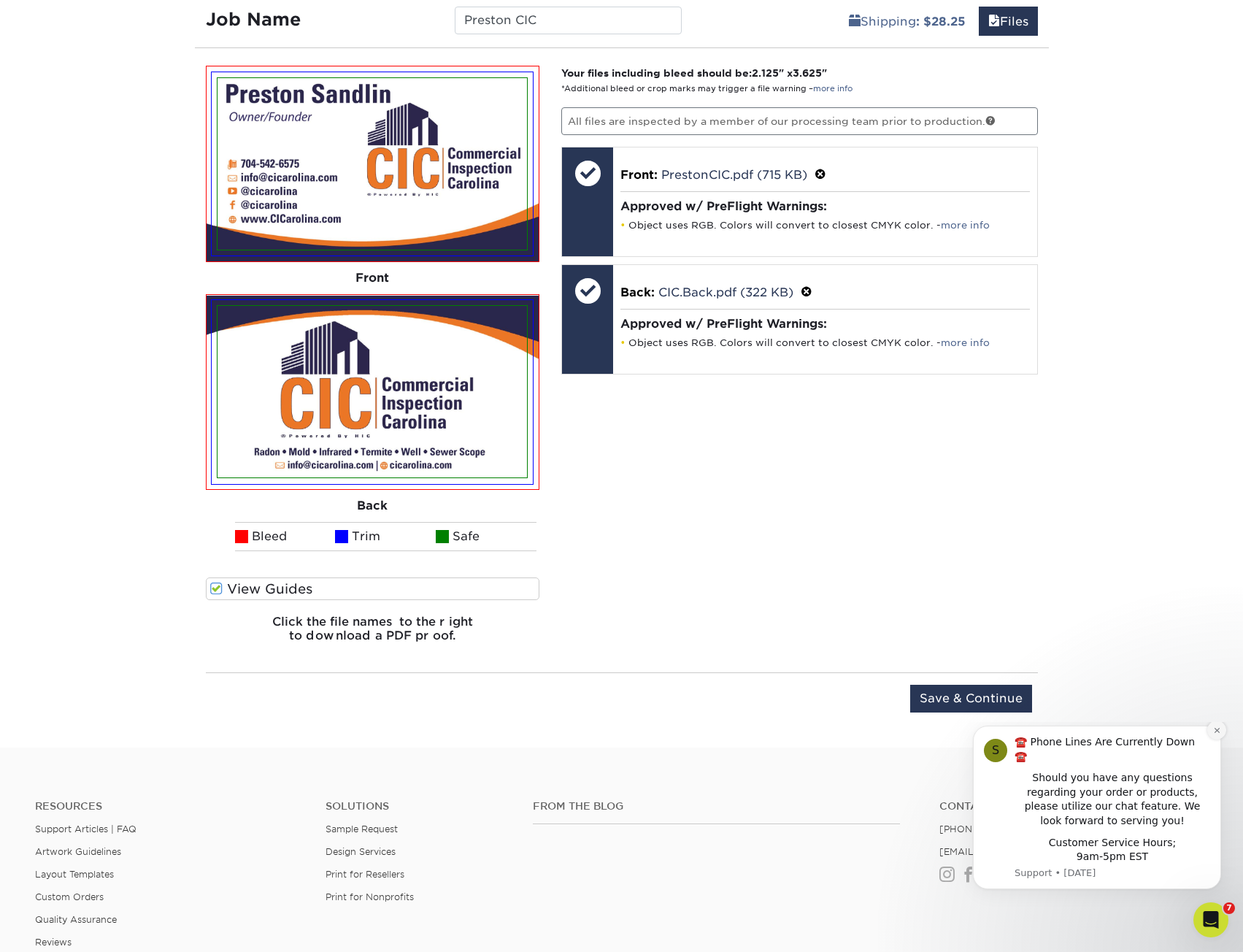
click at [1222, 740] on button "Dismiss notification" at bounding box center [1217, 730] width 19 height 19
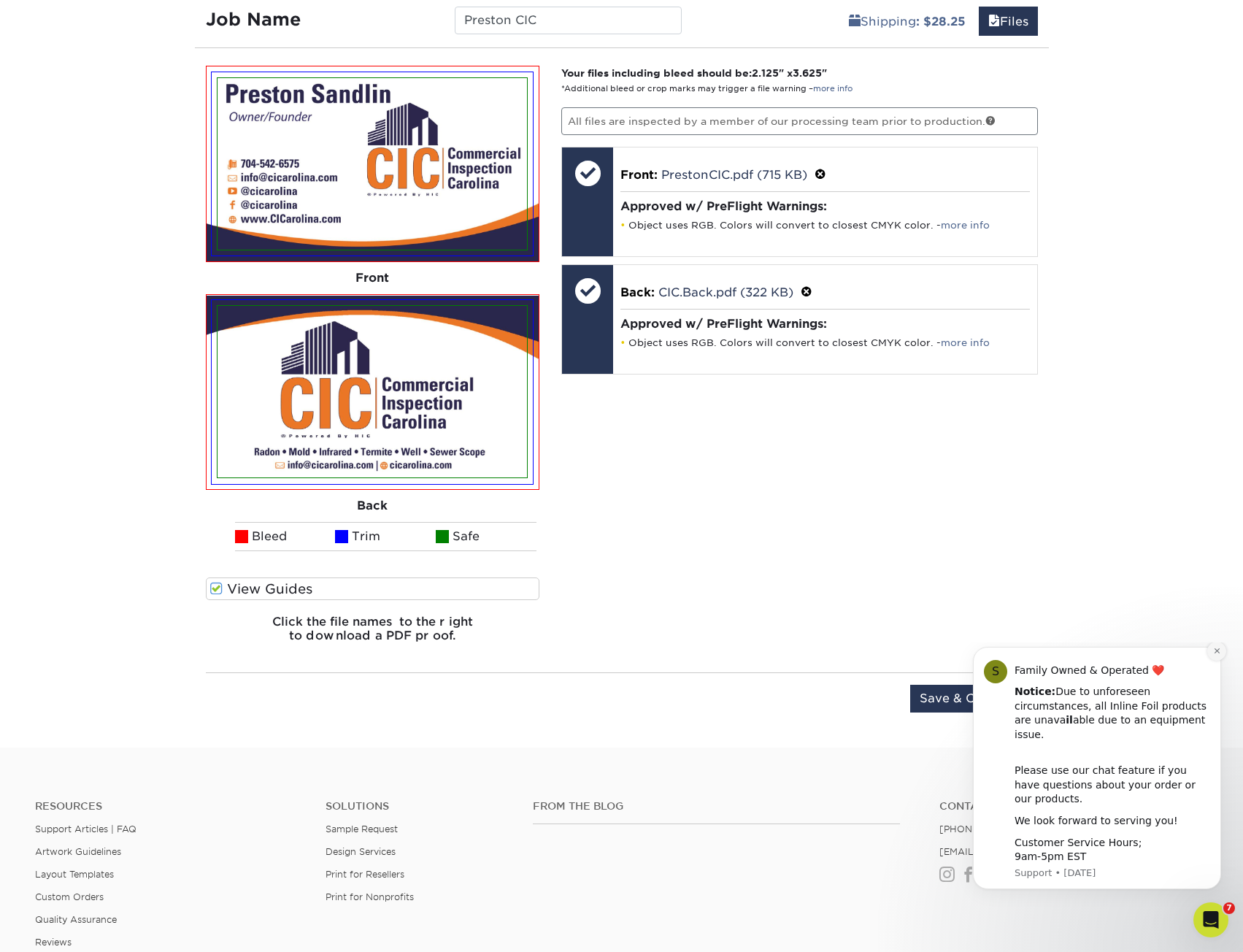
click at [1220, 655] on icon "Dismiss notification" at bounding box center [1217, 650] width 8 height 8
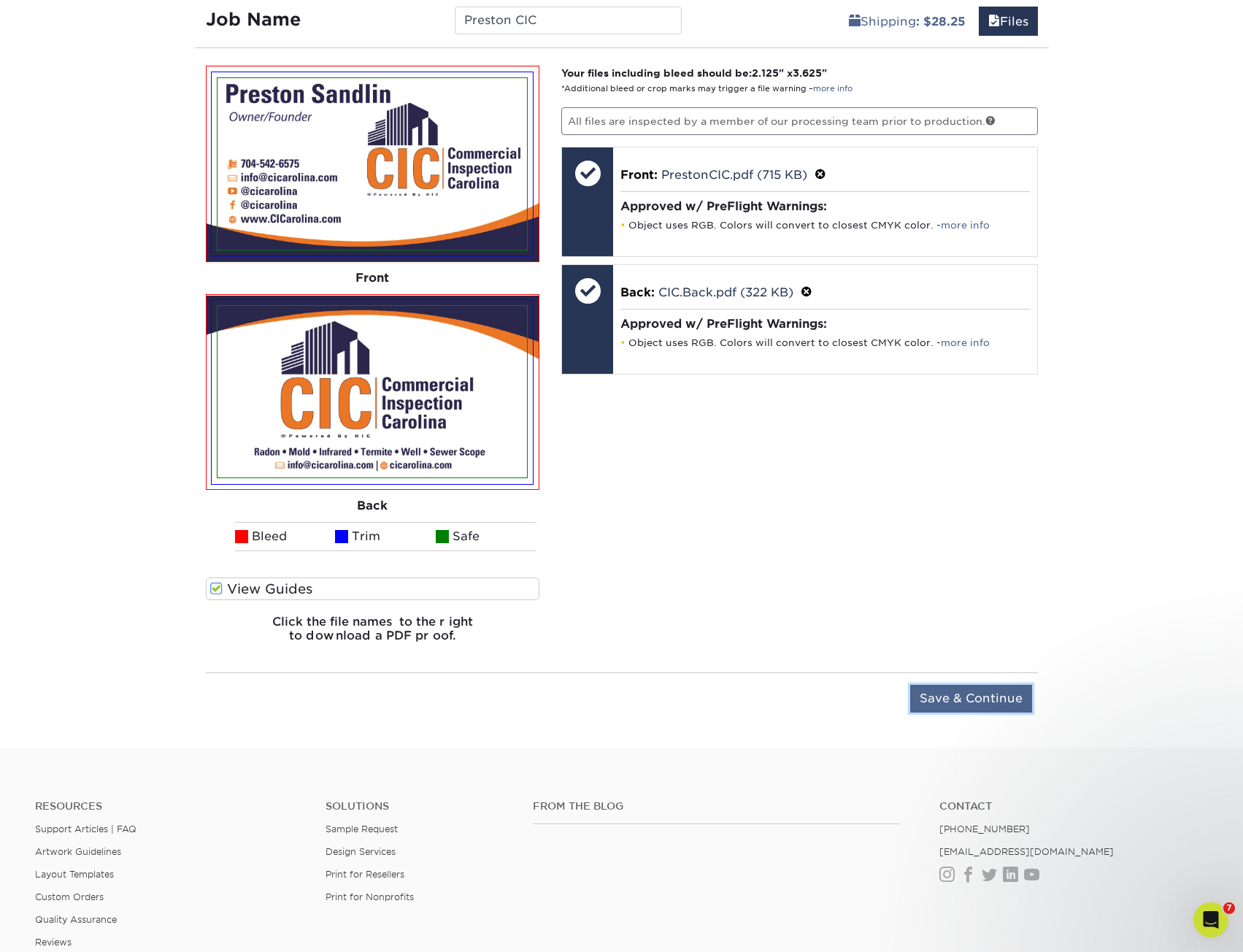
click at [959, 713] on input "Save & Continue" at bounding box center [971, 698] width 122 height 28
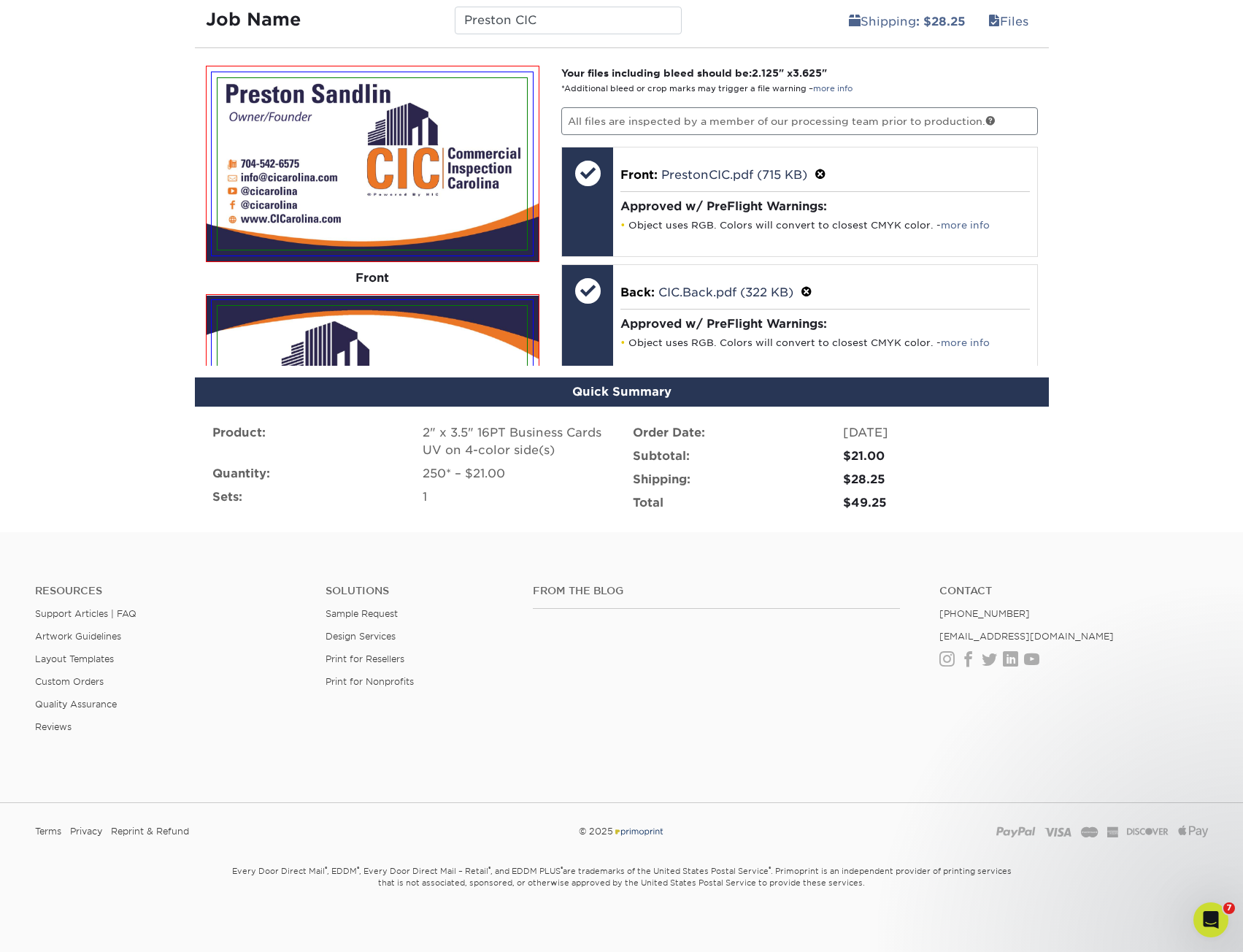
scroll to position [866, 0]
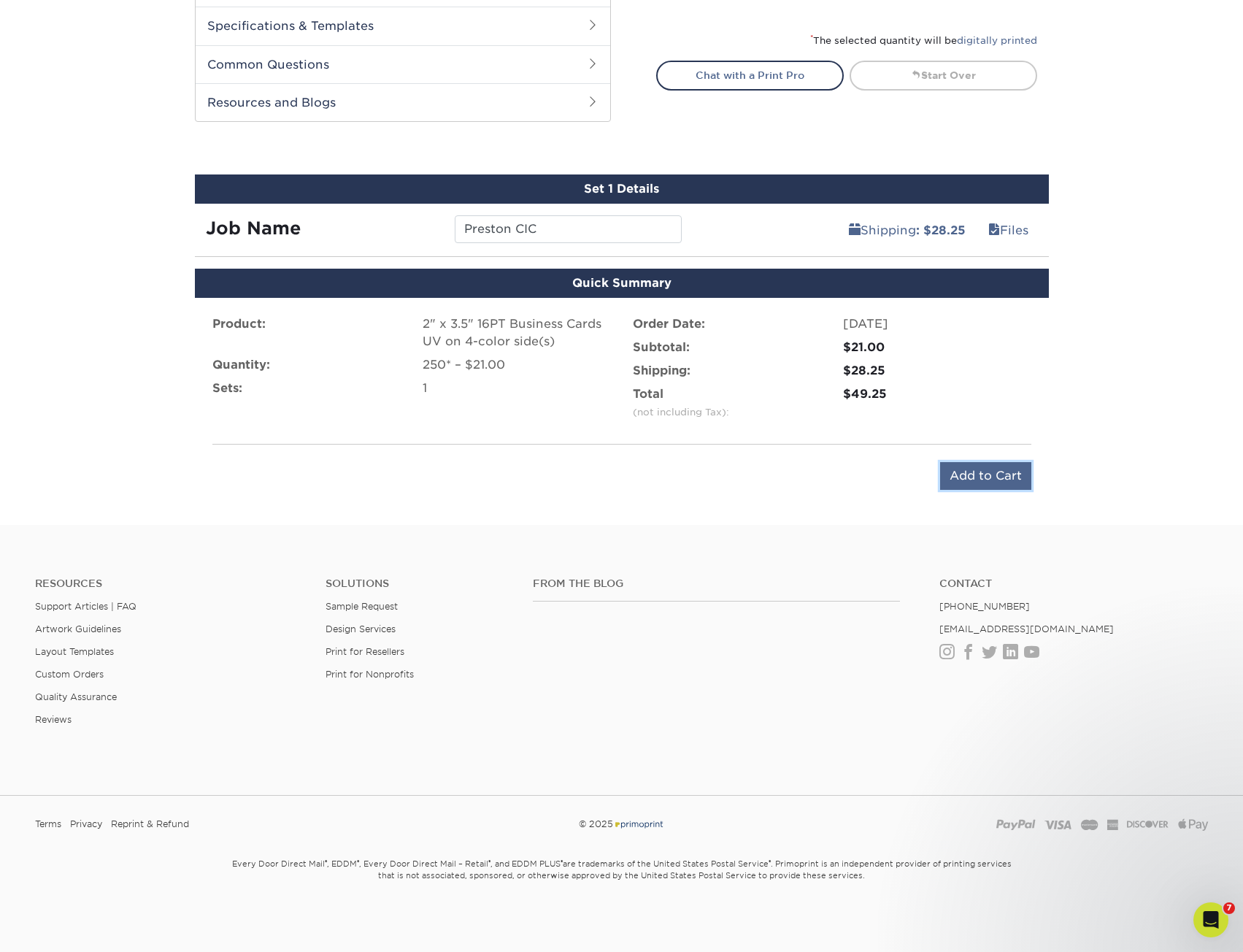
click at [969, 462] on input "Add to Cart" at bounding box center [986, 476] width 91 height 28
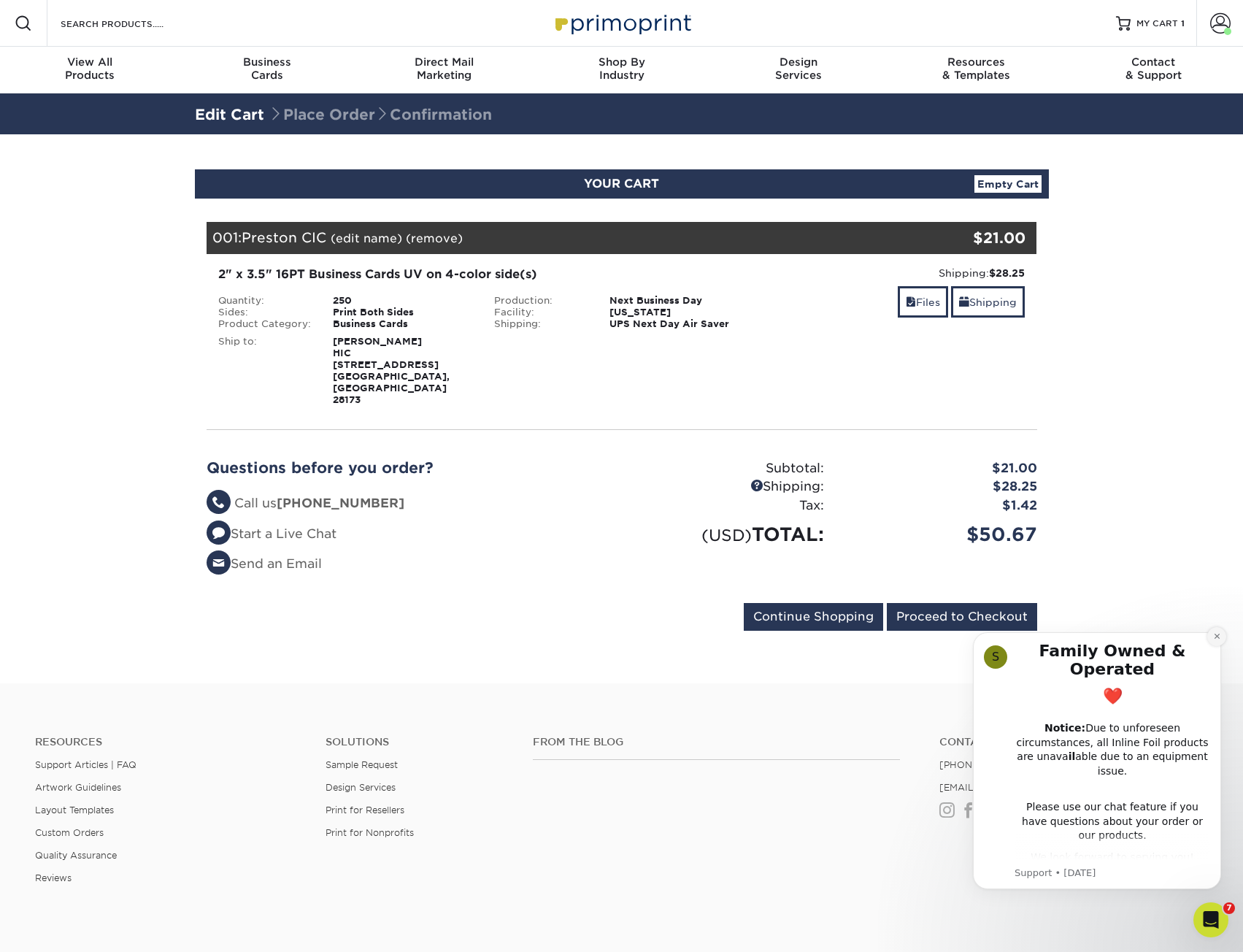
click at [1222, 636] on button "Dismiss notification" at bounding box center [1217, 637] width 19 height 19
click at [1213, 636] on icon "Dismiss notification" at bounding box center [1217, 636] width 8 height 8
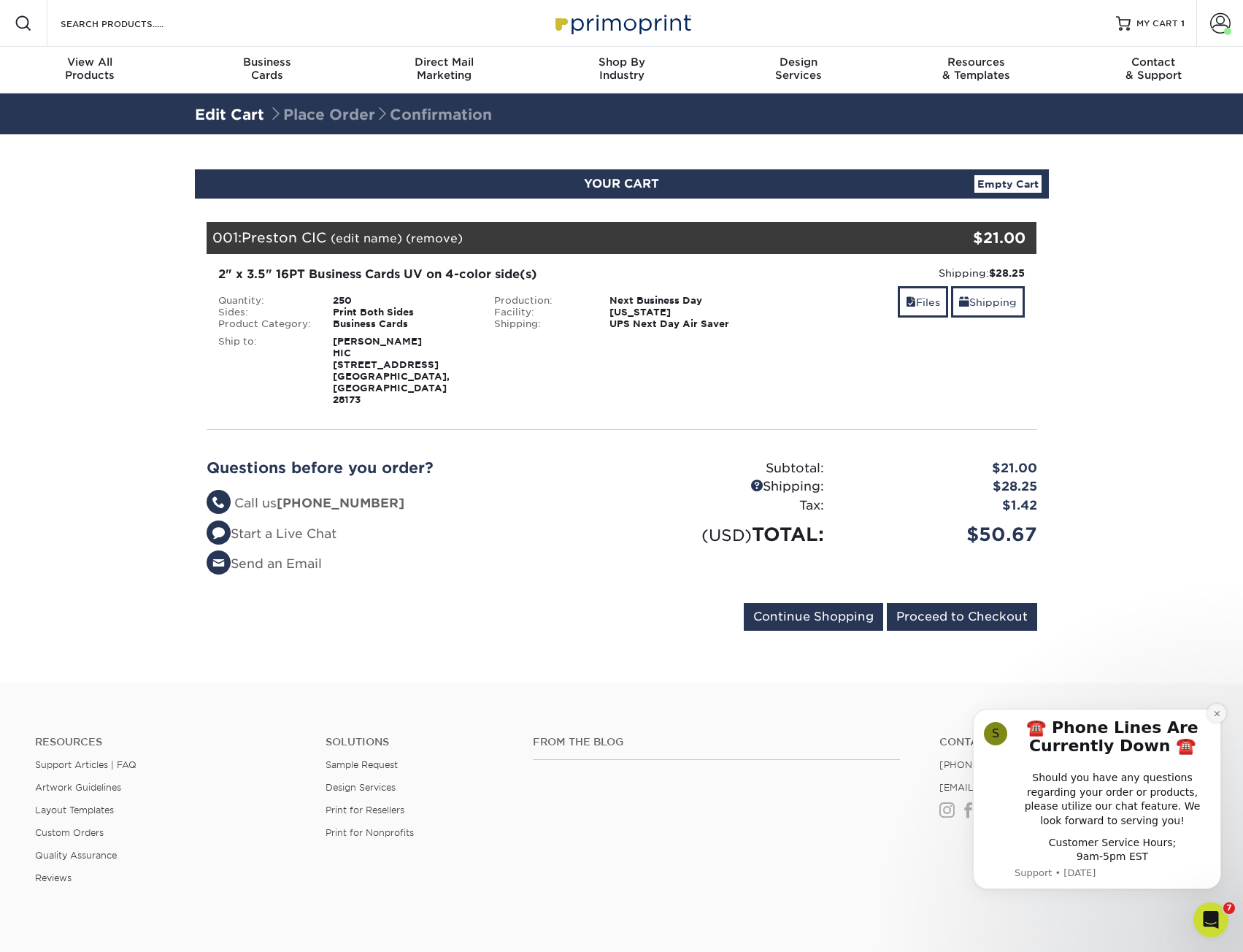
click at [1216, 717] on icon "Dismiss notification" at bounding box center [1217, 714] width 8 height 8
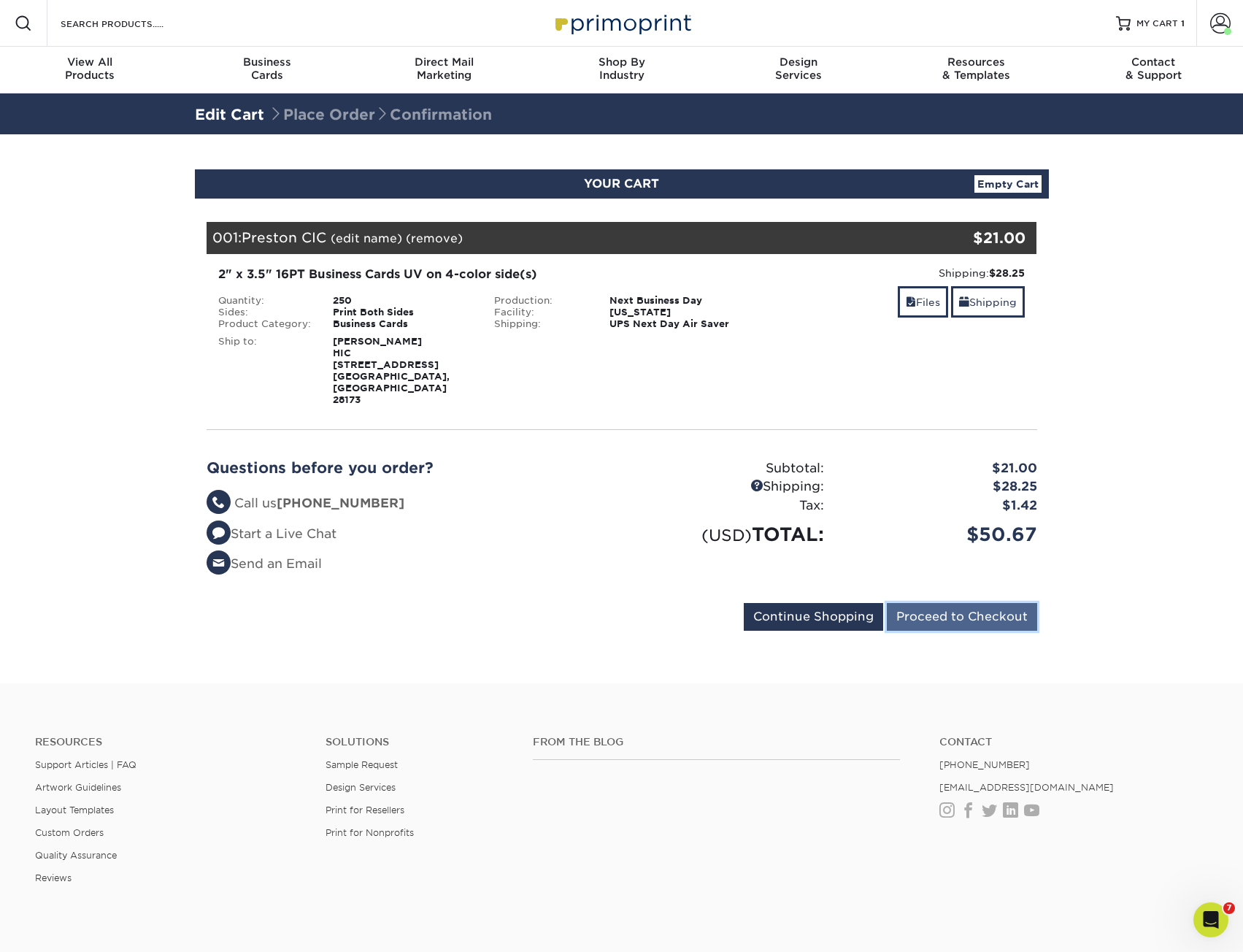
click at [929, 631] on input "Proceed to Checkout" at bounding box center [962, 617] width 151 height 28
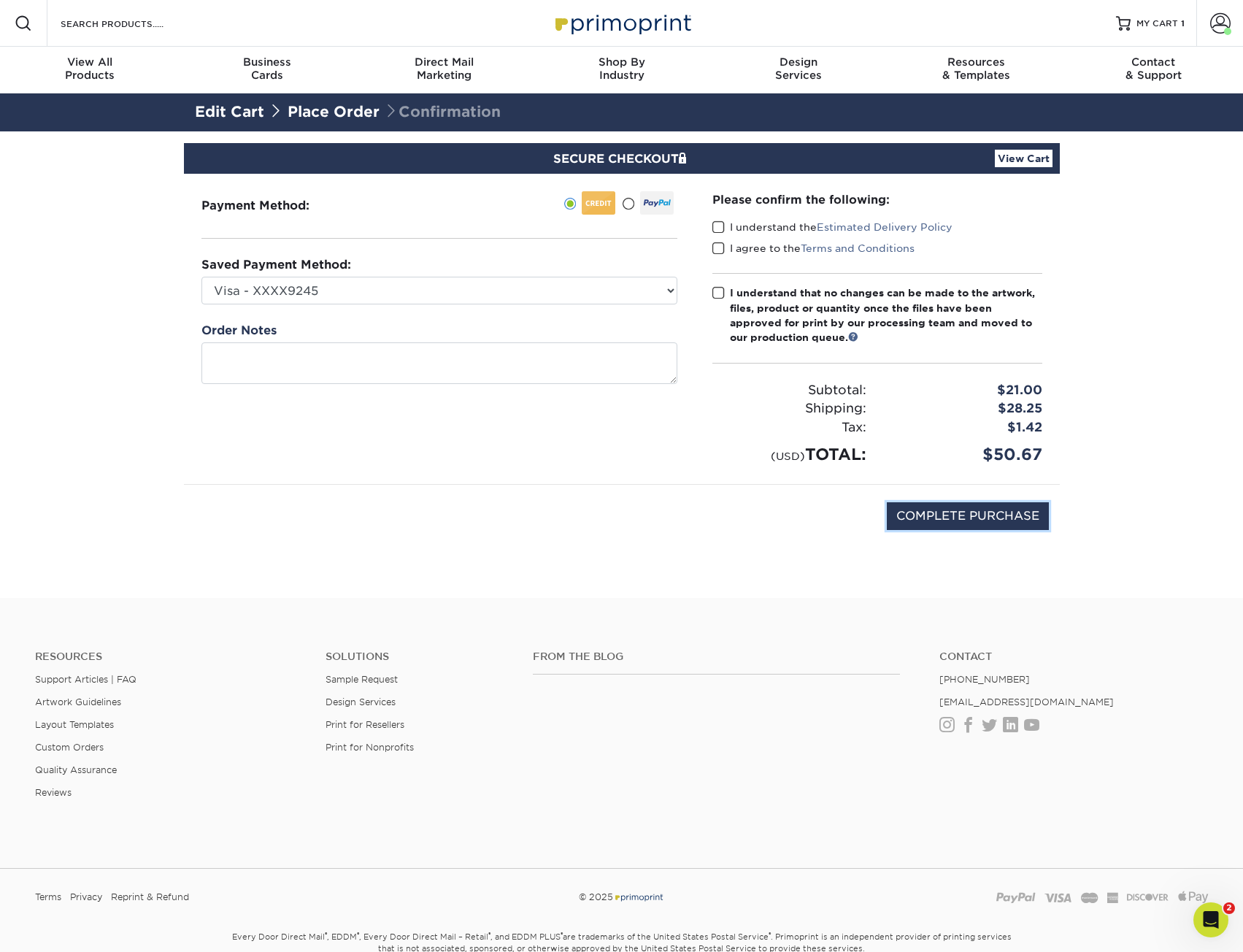
drag, startPoint x: 937, startPoint y: 578, endPoint x: 733, endPoint y: 284, distance: 357.8
click at [731, 337] on div "Payment Method: Chip Sprague" at bounding box center [622, 368] width 854 height 389
click at [721, 234] on span at bounding box center [719, 228] width 12 height 13
click at [0, 0] on input "I understand the Estimated Delivery Policy" at bounding box center [0, 0] width 0 height 0
click at [725, 256] on span at bounding box center [719, 249] width 12 height 13
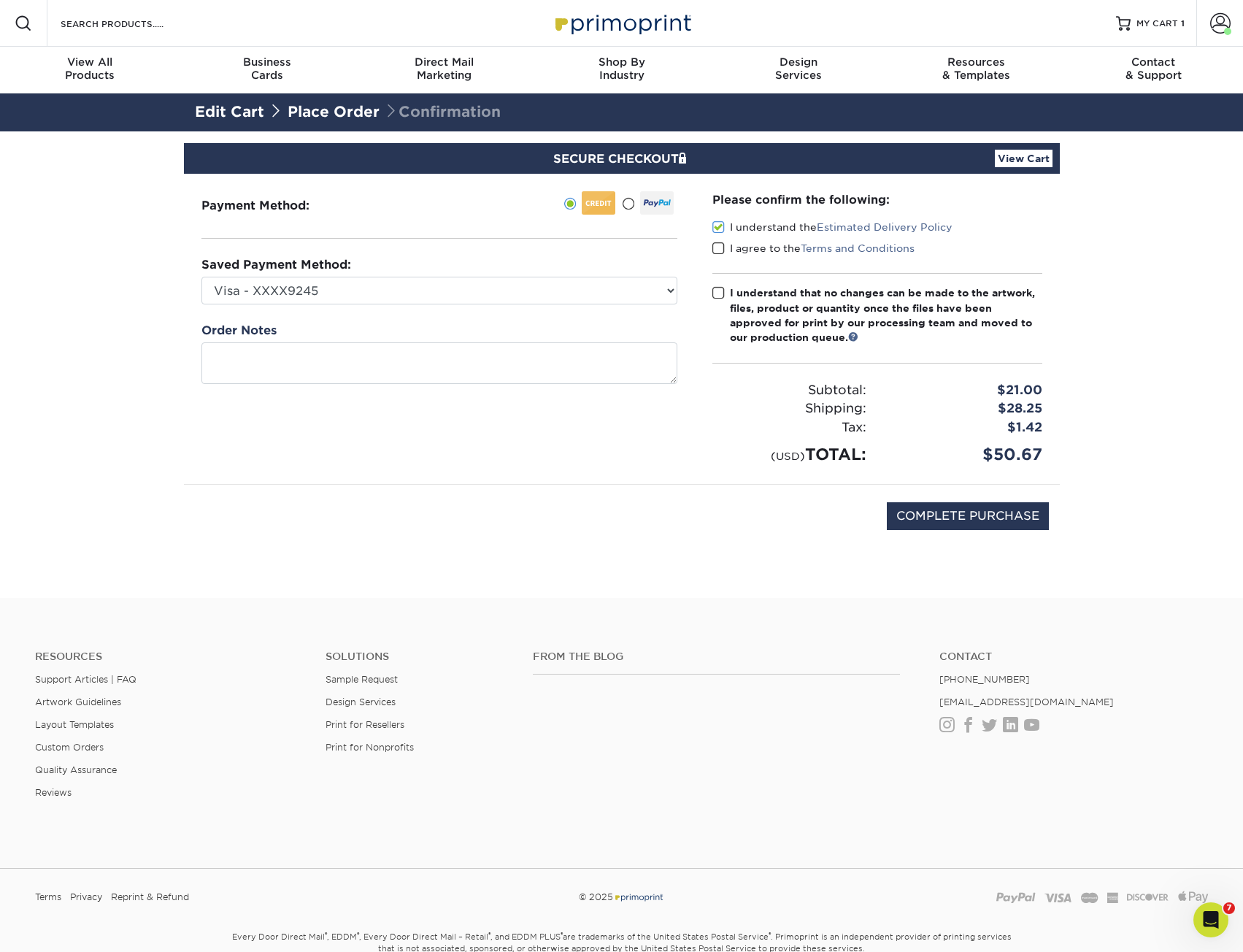
click at [0, 0] on input "I agree to the Terms and Conditions" at bounding box center [0, 0] width 0 height 0
click at [719, 300] on span at bounding box center [719, 293] width 12 height 13
click at [0, 0] on input "I understand that no changes can be made to the artwork, files, product or quan…" at bounding box center [0, 0] width 0 height 0
click at [972, 530] on input "COMPLETE PURCHASE" at bounding box center [967, 516] width 162 height 28
type input "PROCESSING, PLEASE WAIT..."
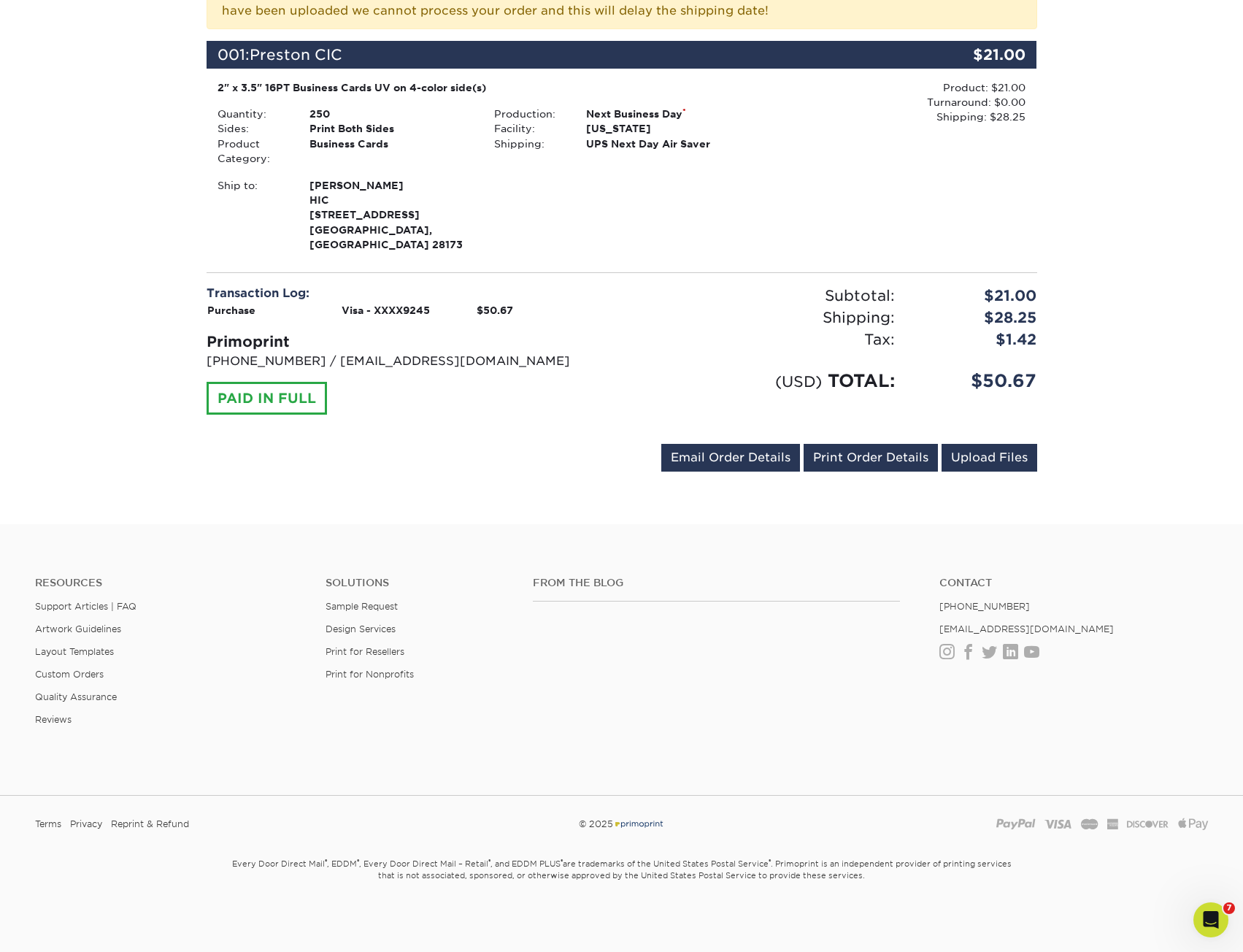
scroll to position [527, 0]
click at [829, 444] on link "Print Order Details" at bounding box center [871, 457] width 134 height 28
click at [713, 444] on link "Email Order Details" at bounding box center [731, 457] width 138 height 28
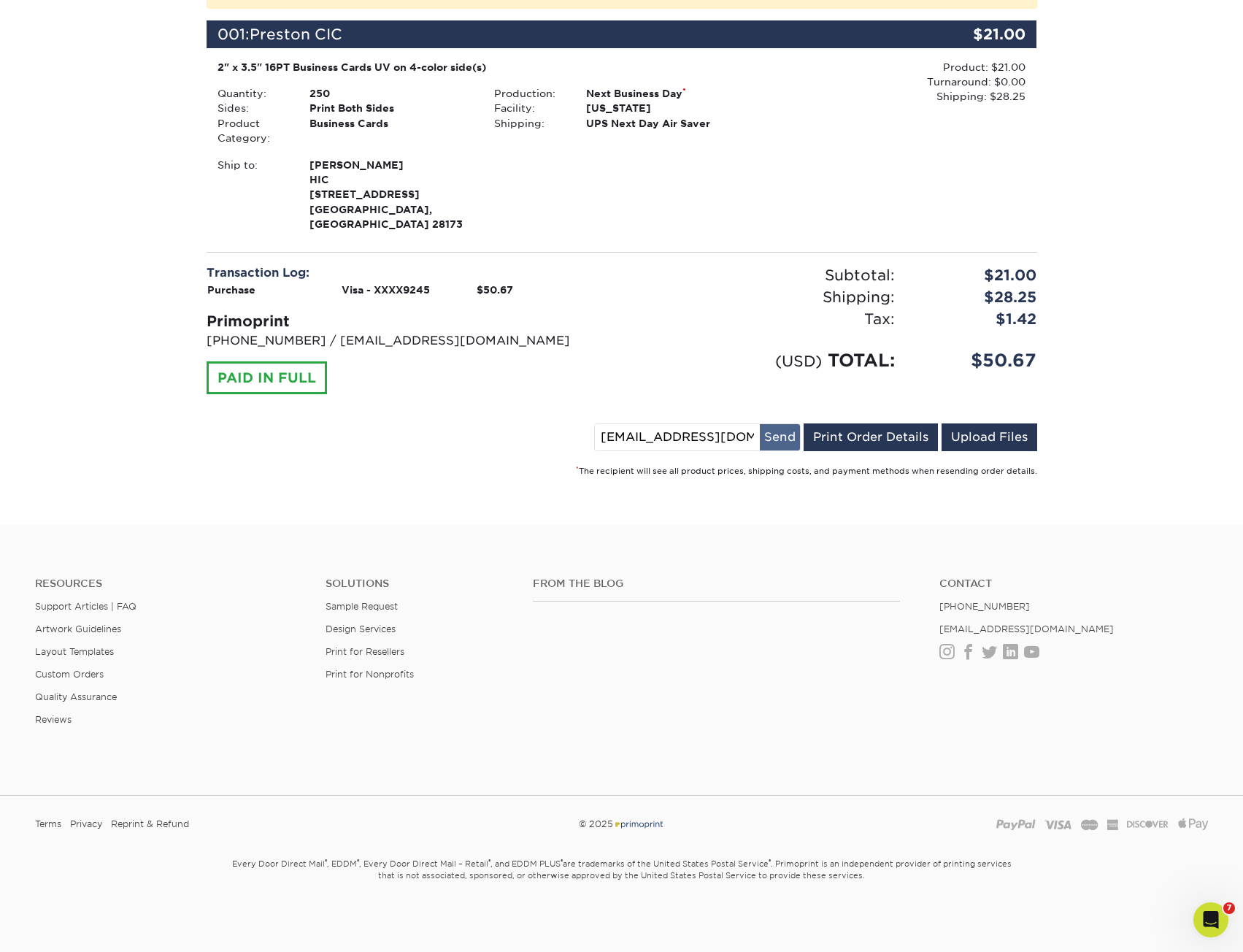
click at [760, 425] on button "Send" at bounding box center [780, 437] width 40 height 26
